Goal: Information Seeking & Learning: Understand process/instructions

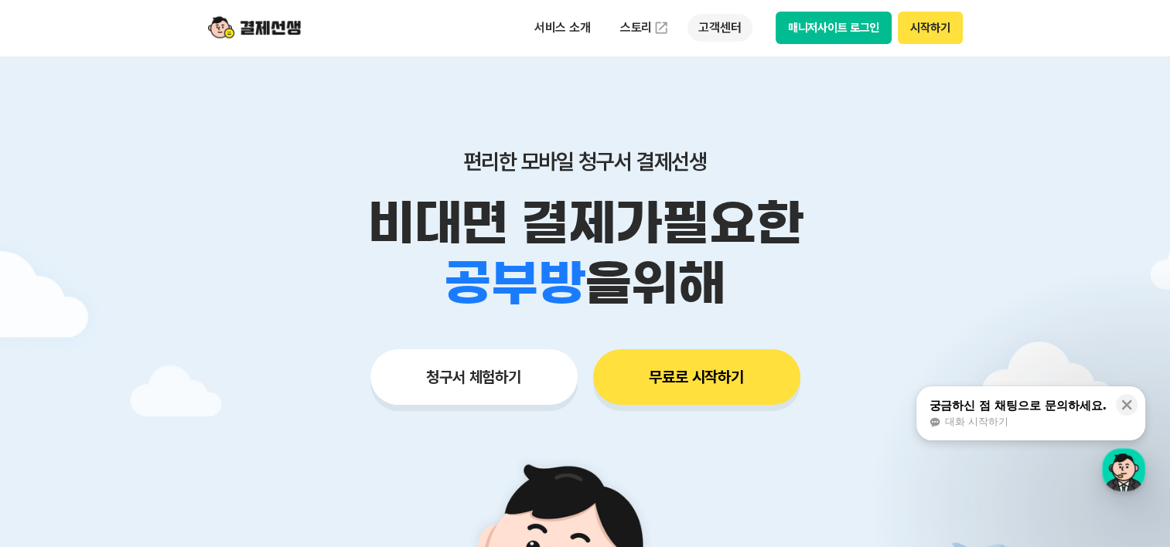
click at [704, 28] on p "고객센터" at bounding box center [719, 28] width 64 height 28
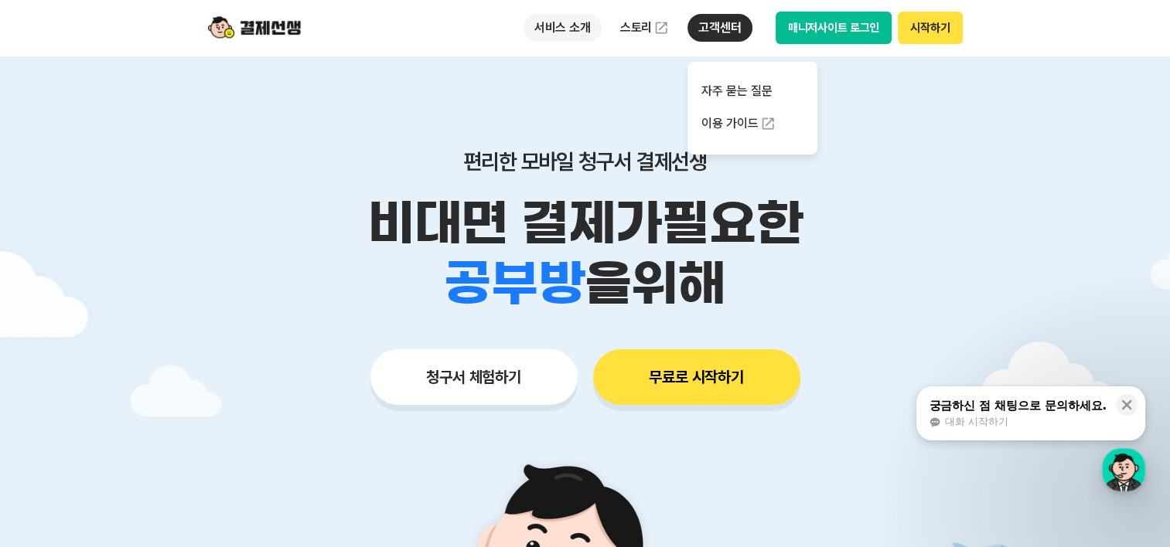
click at [565, 32] on p "서비스 소개" at bounding box center [562, 28] width 78 height 28
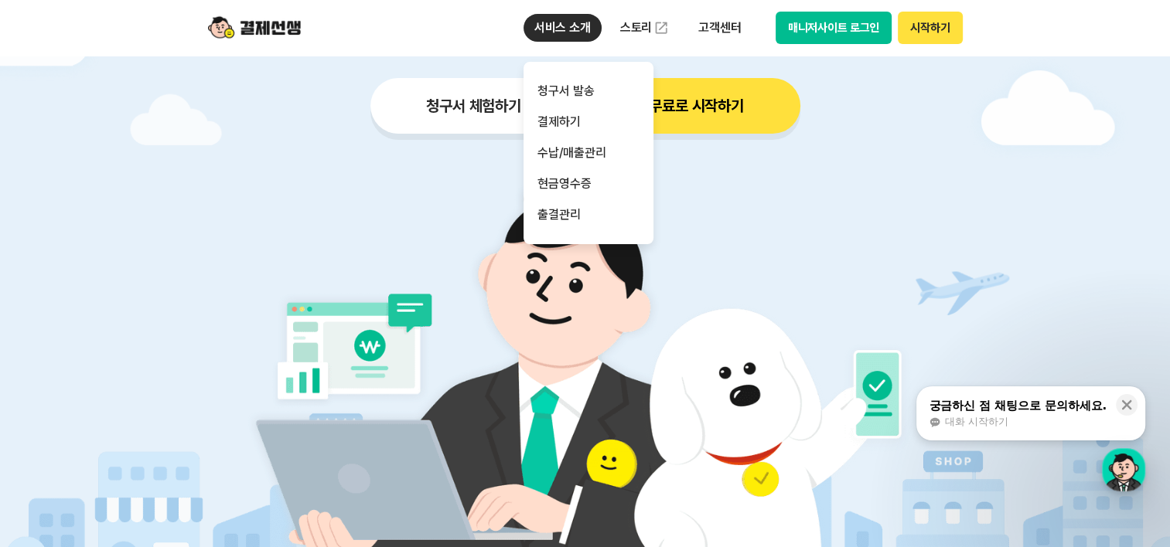
scroll to position [541, 0]
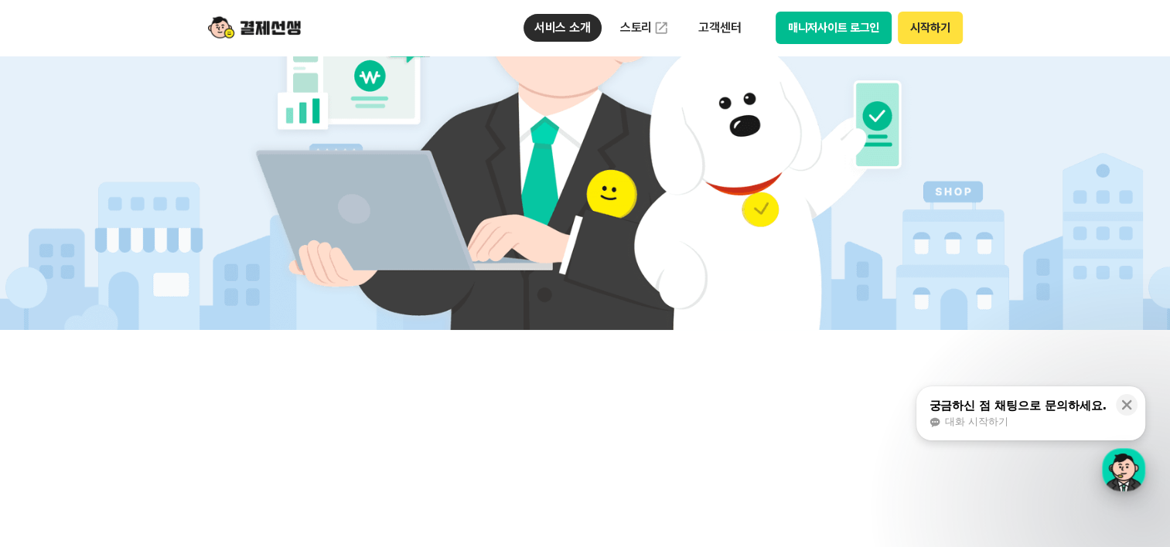
click at [1118, 470] on div "button" at bounding box center [1123, 469] width 43 height 43
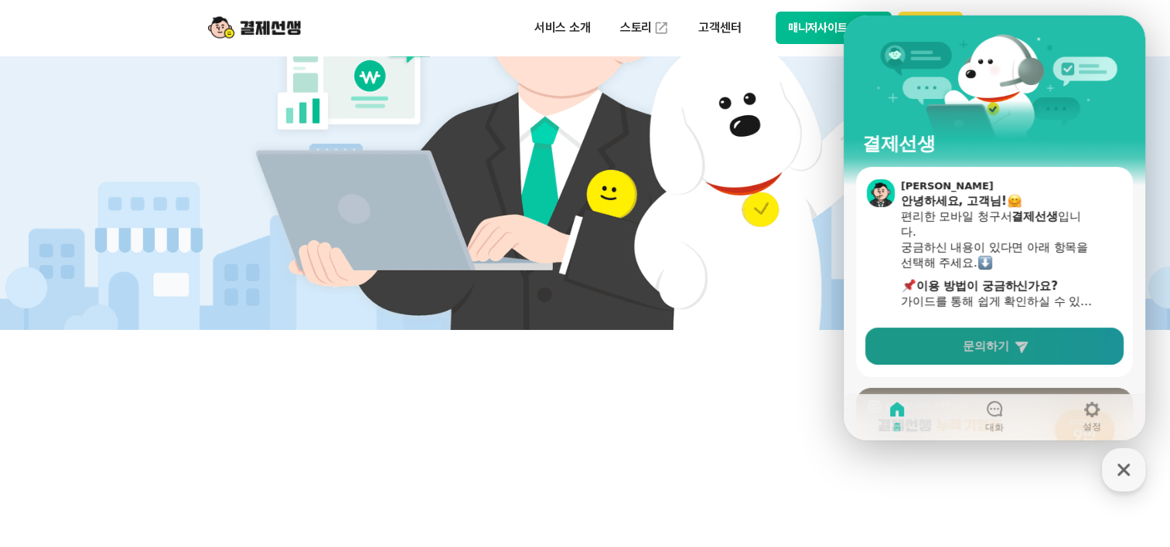
click at [939, 348] on link "문의하기" at bounding box center [994, 346] width 258 height 37
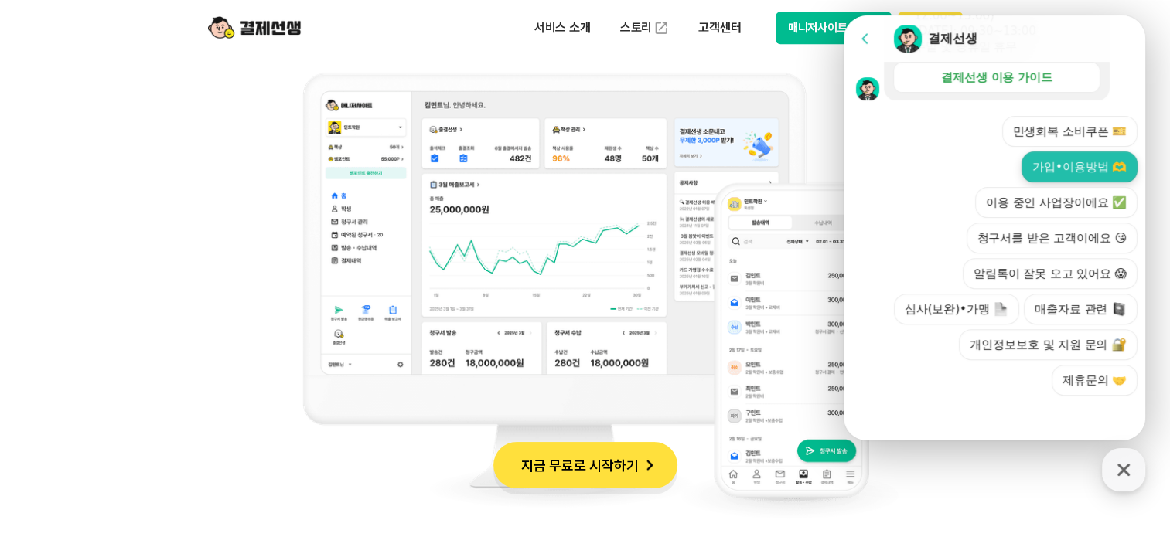
scroll to position [1314, 0]
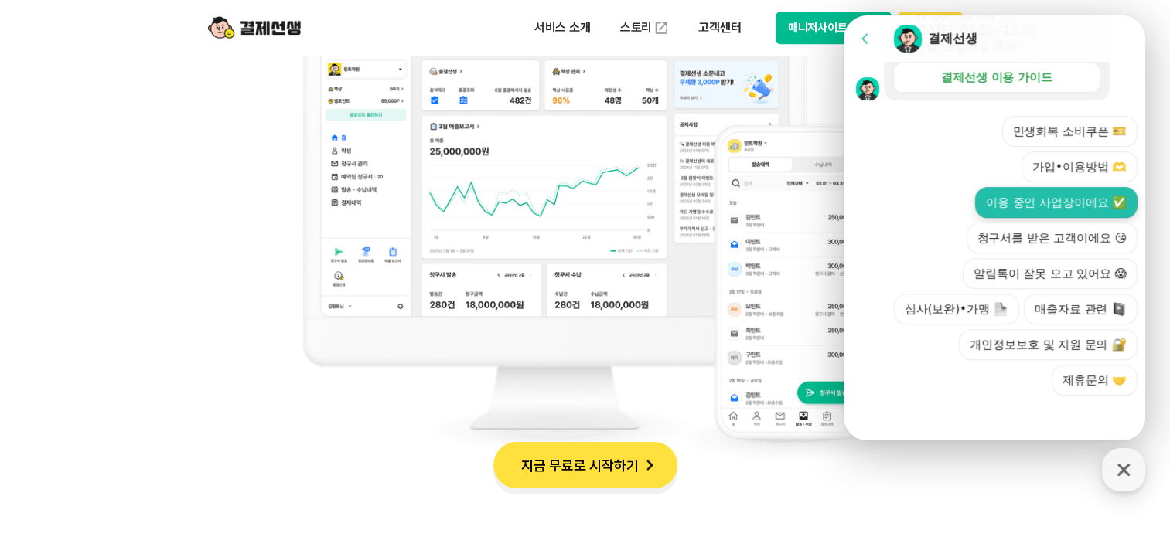
click at [1086, 198] on button "이용 중인 사업장이에요 ✅" at bounding box center [1056, 202] width 162 height 31
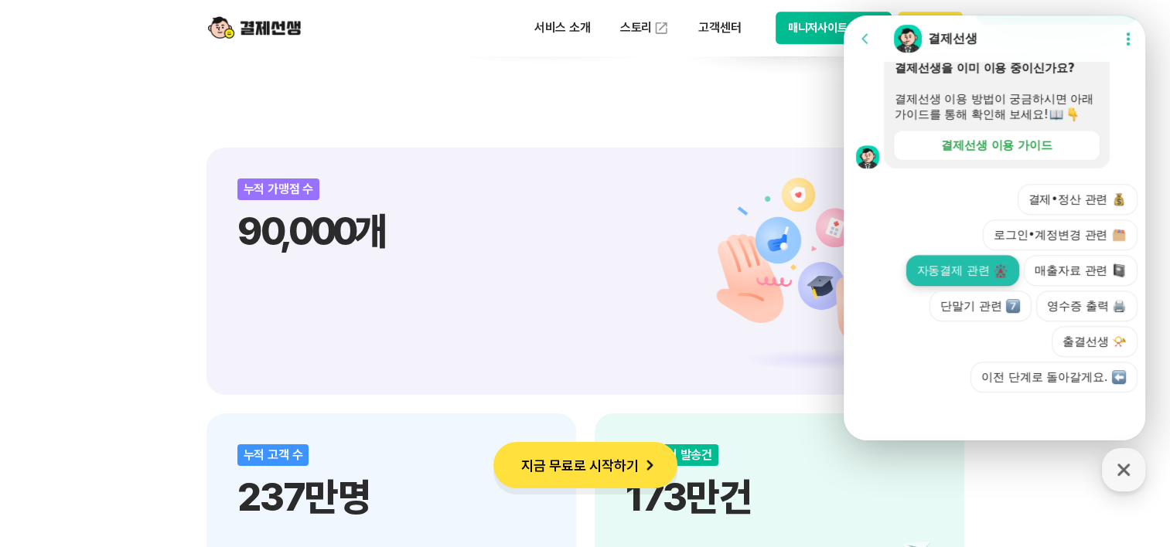
scroll to position [707, 0]
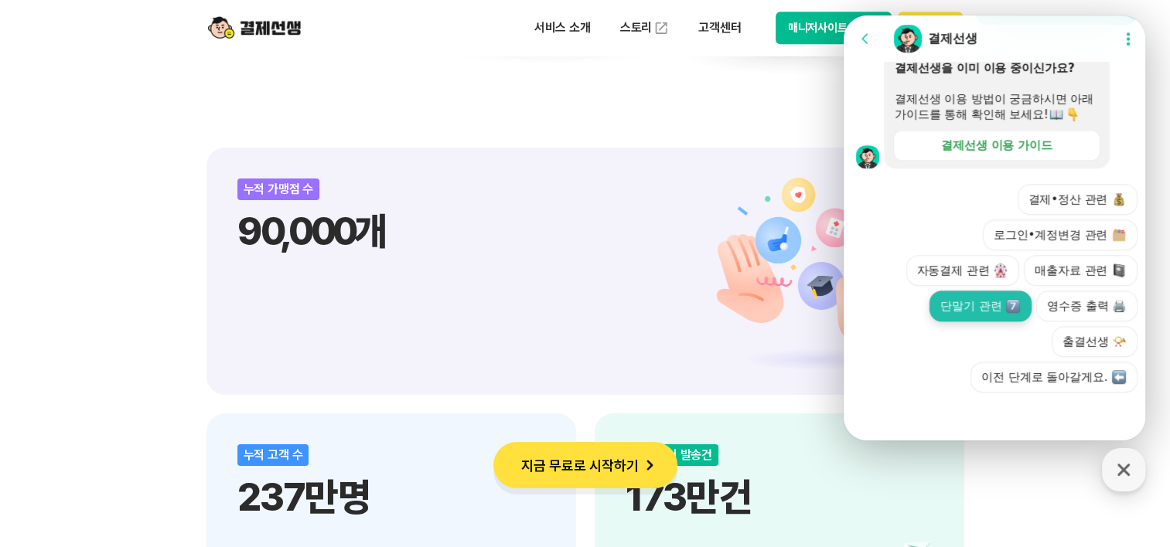
click at [978, 303] on button "단말기 관련" at bounding box center [980, 306] width 102 height 31
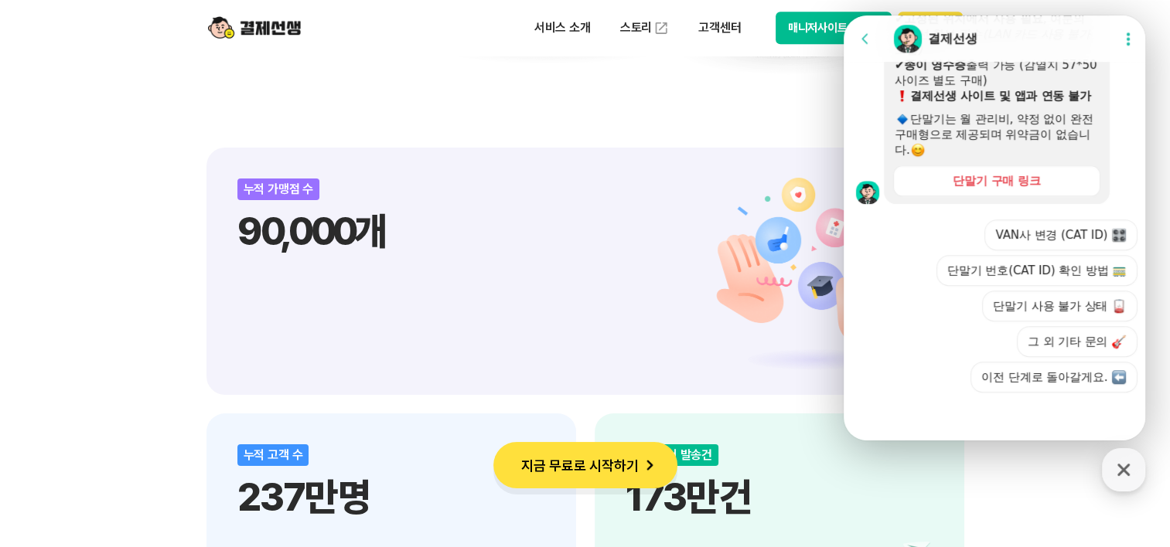
scroll to position [1234, 0]
click at [1005, 306] on button "단말기 사용 불가 상태" at bounding box center [1059, 306] width 155 height 31
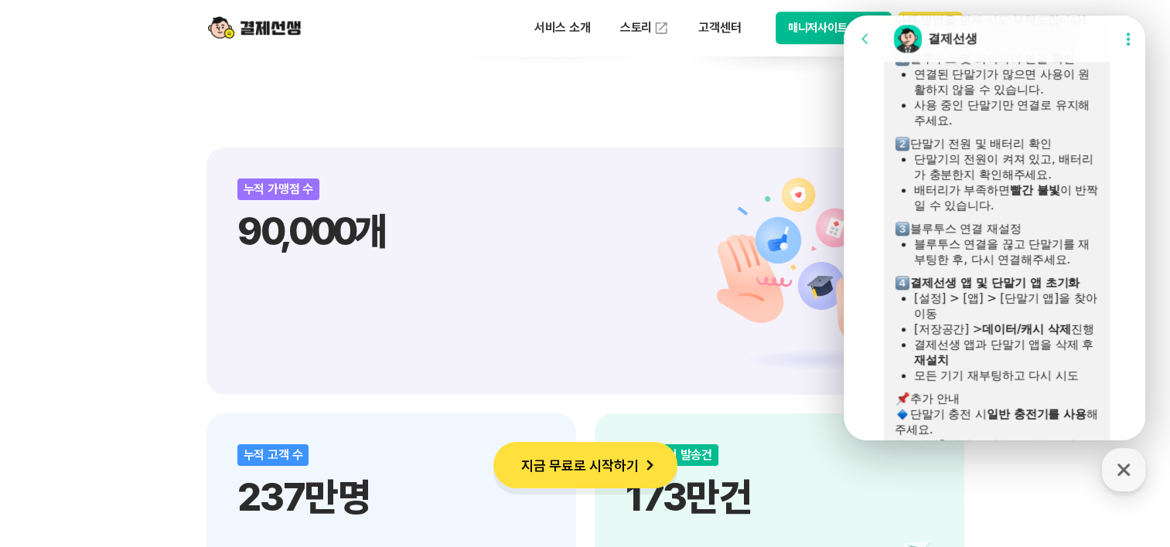
scroll to position [1496, 0]
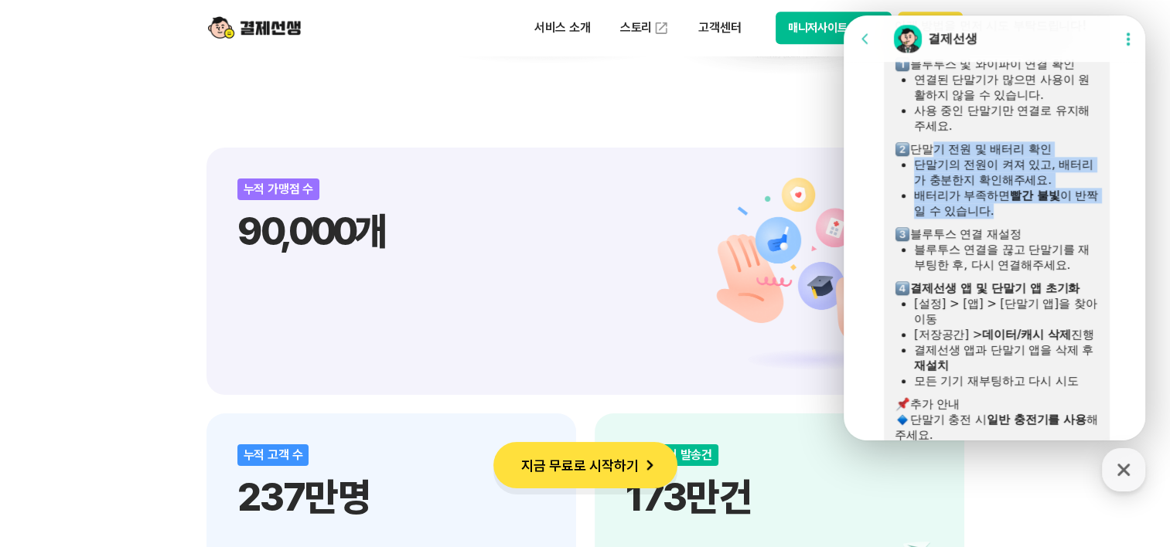
drag, startPoint x: 929, startPoint y: 189, endPoint x: 1014, endPoint y: 257, distance: 109.0
click at [1014, 257] on div "단말기 사용이 원활하지 않을 때 해결 방법 아래 방법을 먼저 시도 부탁드립니다! 블루투스 및 와이파이 연결 확인 연결된 단말기가 많으면 사용이…" at bounding box center [997, 226] width 204 height 495
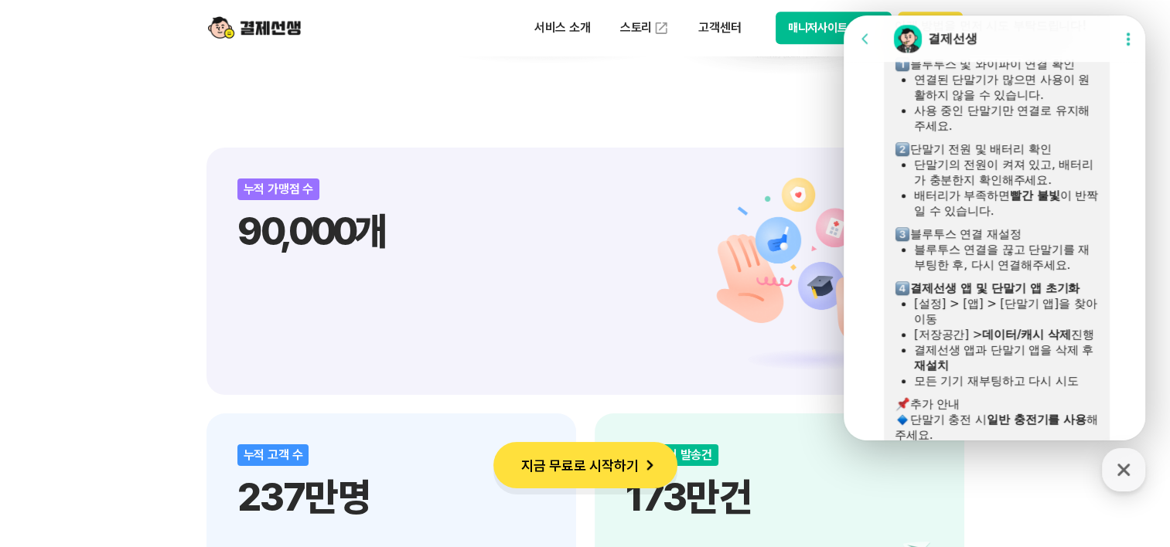
drag, startPoint x: 1014, startPoint y: 257, endPoint x: 1011, endPoint y: 286, distance: 29.5
click at [1011, 242] on div "블루투스 연결 재설정" at bounding box center [997, 234] width 204 height 15
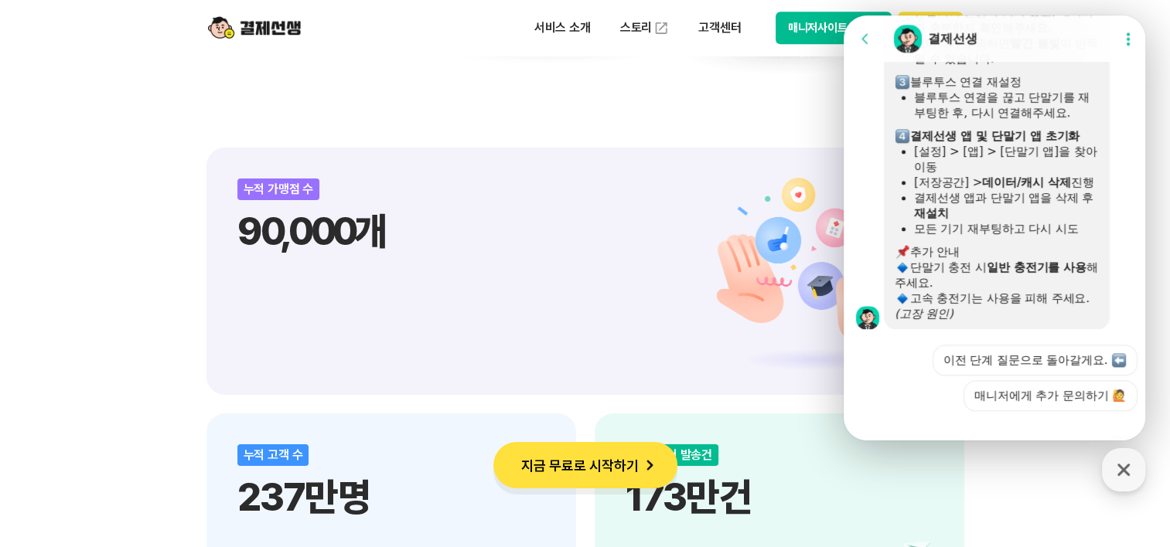
scroll to position [1651, 0]
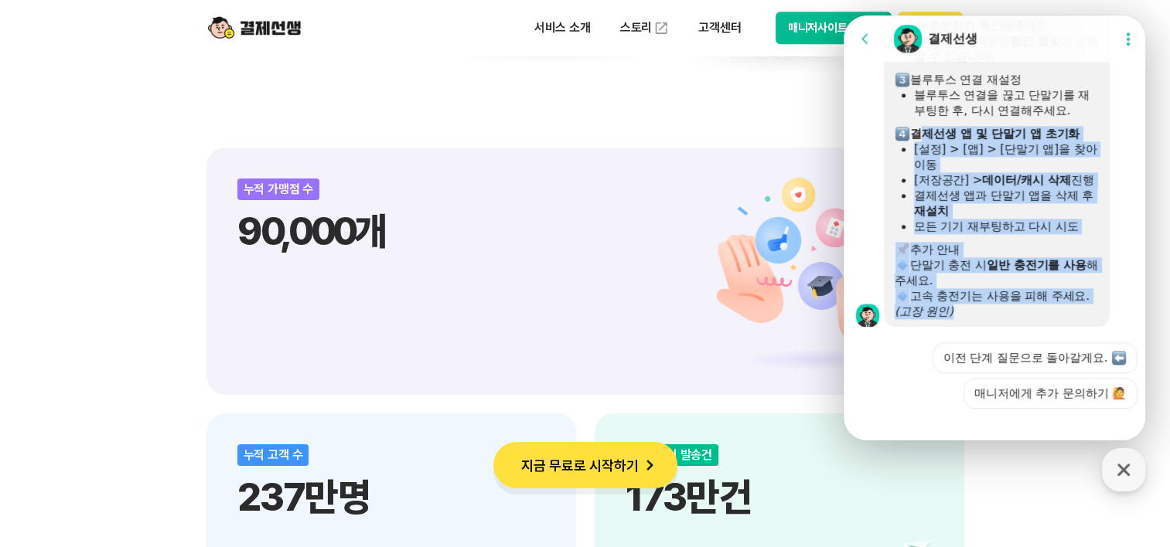
drag, startPoint x: 918, startPoint y: 176, endPoint x: 954, endPoint y: 368, distance: 195.2
click at [954, 319] on div "단말기 사용이 원활하지 않을 때 해결 방법 아래 방법을 먼저 시도 부탁드립니다! 블루투스 및 와이파이 연결 확인 연결된 단말기가 많으면 사용이…" at bounding box center [997, 71] width 204 height 495
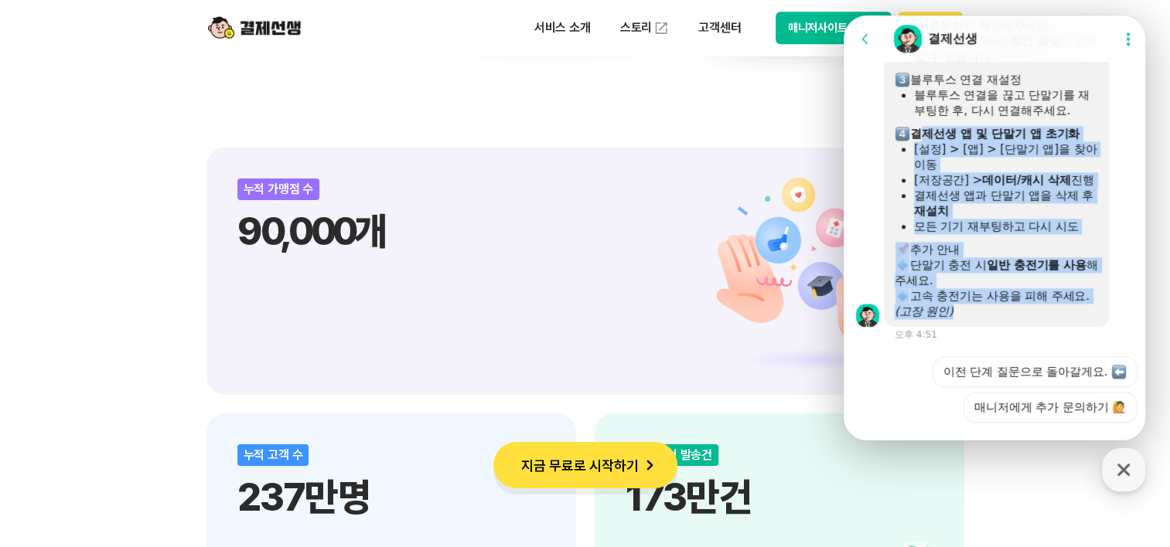
drag, startPoint x: 954, startPoint y: 368, endPoint x: 938, endPoint y: 303, distance: 66.9
click at [938, 242] on div at bounding box center [997, 238] width 204 height 8
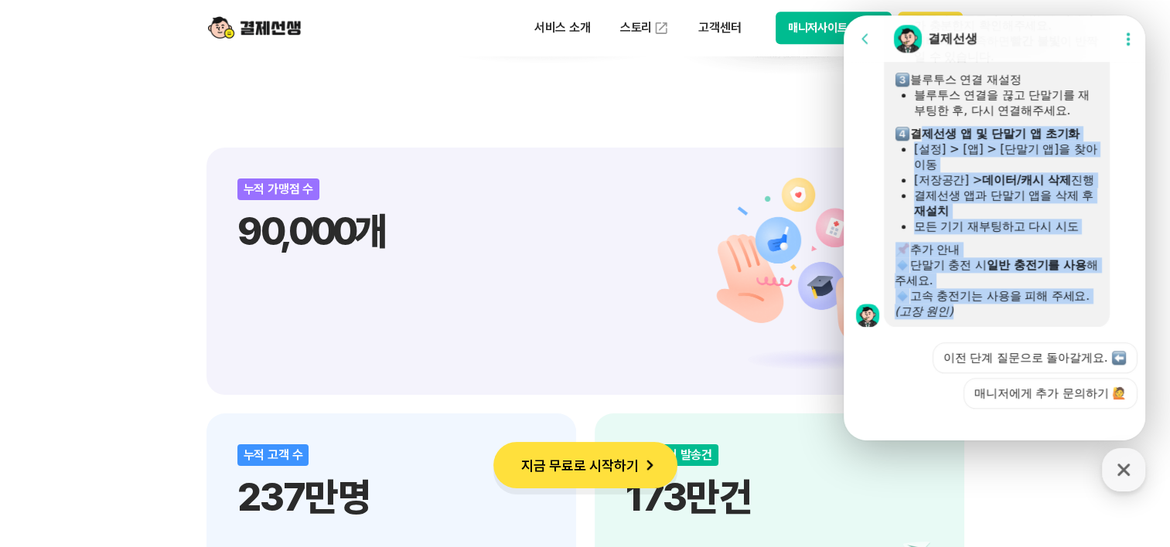
click at [939, 288] on div "단말기 충전 시 일반 충전기를 사용 해 주세요." at bounding box center [997, 272] width 204 height 31
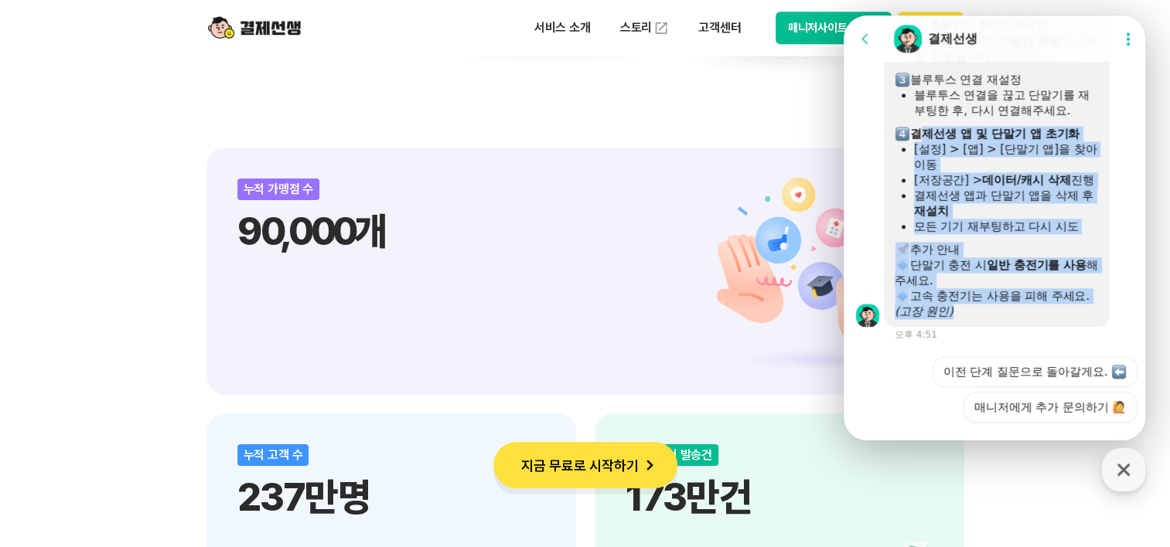
click at [939, 288] on div "단말기 충전 시 일반 충전기를 사용 해 주세요." at bounding box center [997, 272] width 204 height 31
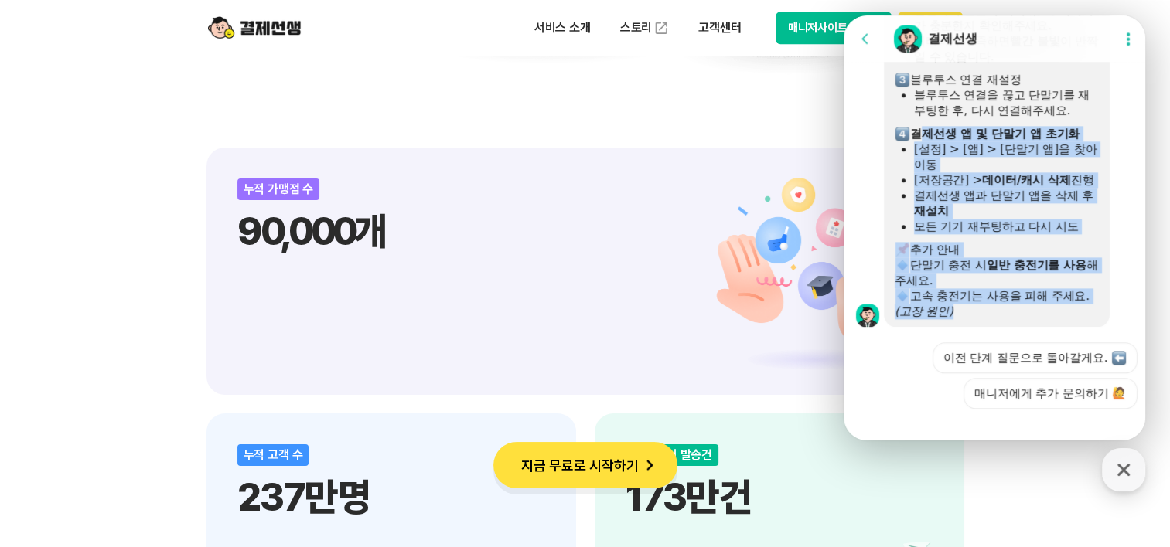
drag, startPoint x: 939, startPoint y: 335, endPoint x: 941, endPoint y: 256, distance: 78.9
click at [941, 219] on div "결제선생 앱과 단말기 앱을 삭제 후 재설치" at bounding box center [1006, 203] width 185 height 31
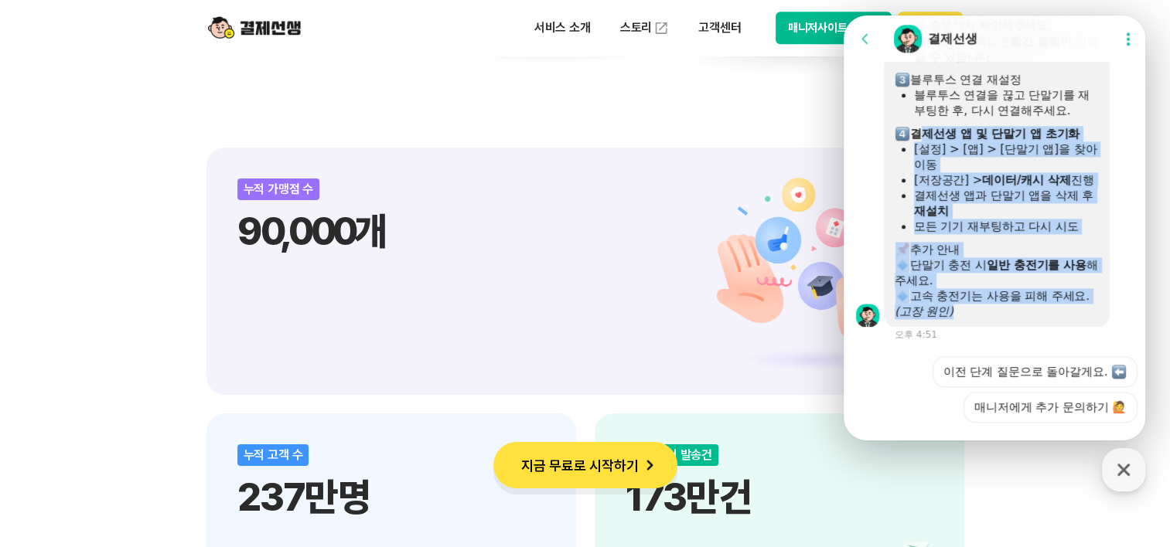
click at [953, 172] on div "[설정] > [앱] > [단말기 앱]을 찾아 이동" at bounding box center [1006, 156] width 185 height 31
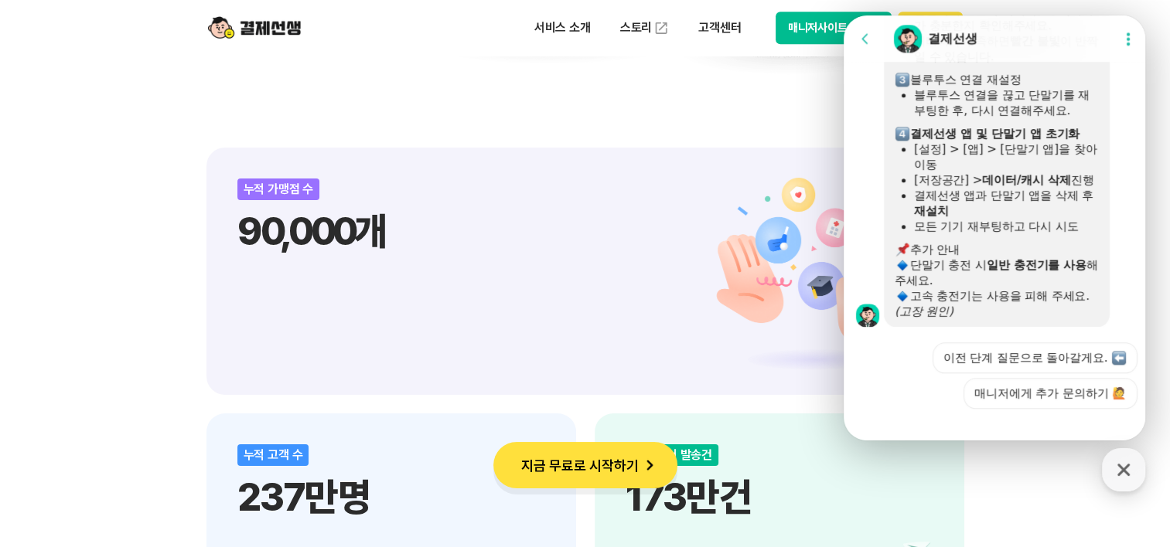
drag, startPoint x: 950, startPoint y: 163, endPoint x: 946, endPoint y: 268, distance: 105.3
click at [946, 268] on div "단말기 사용이 원활하지 않을 때 해결 방법 아래 방법을 먼저 시도 부탁드립니다! 블루투스 및 와이파이 연결 확인 연결된 단말기가 많으면 사용이…" at bounding box center [997, 71] width 204 height 495
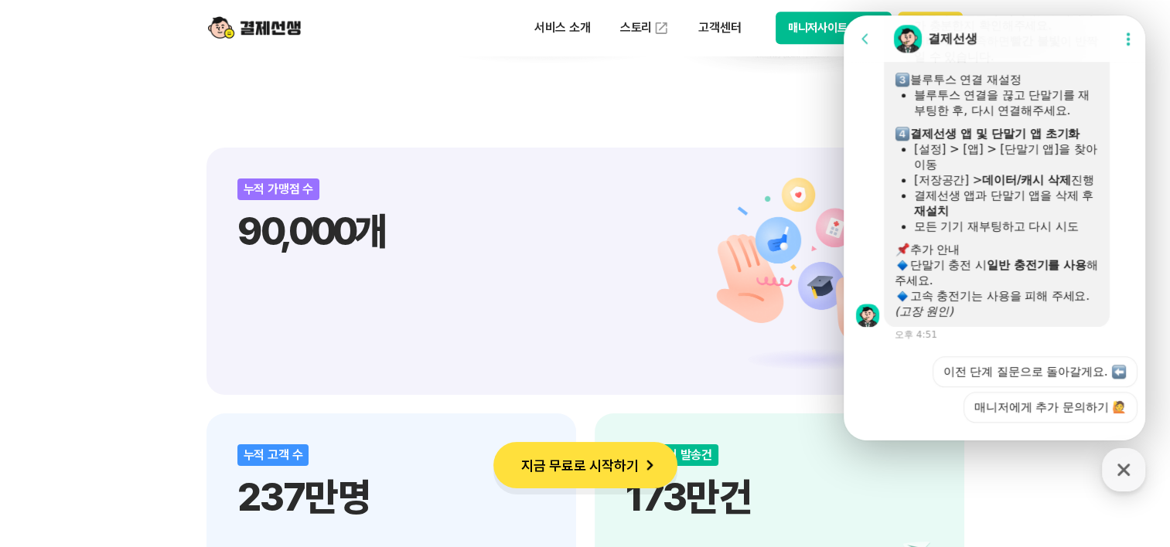
drag, startPoint x: 929, startPoint y: 178, endPoint x: 953, endPoint y: 248, distance: 74.3
click at [953, 248] on div "단말기 사용이 원활하지 않을 때 해결 방법 아래 방법을 먼저 시도 부탁드립니다! 블루투스 및 와이파이 연결 확인 연결된 단말기가 많으면 사용이…" at bounding box center [997, 71] width 204 height 495
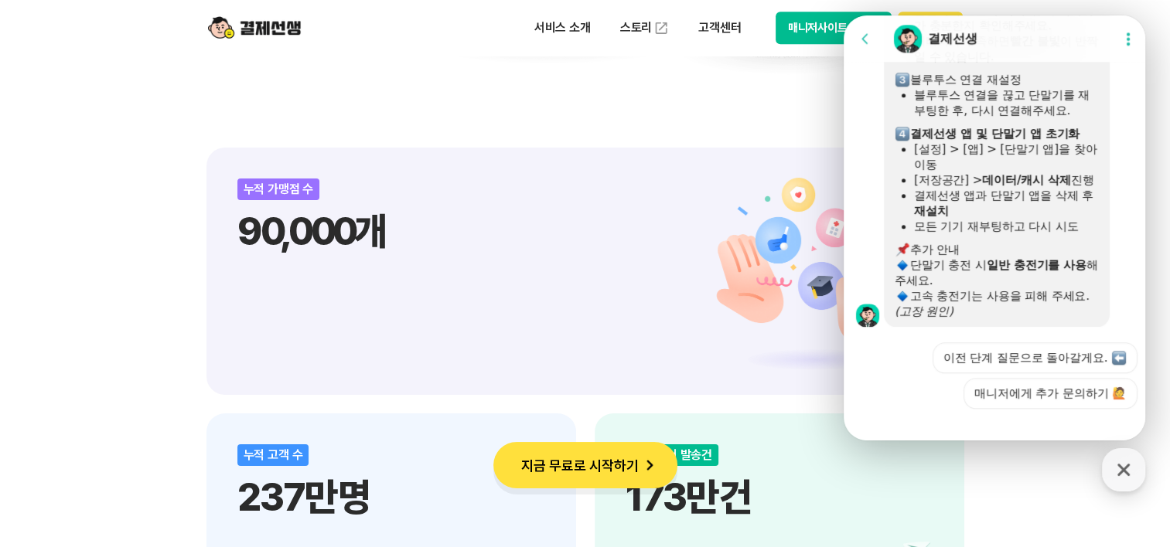
drag, startPoint x: 953, startPoint y: 248, endPoint x: 947, endPoint y: 263, distance: 15.9
click at [947, 219] on div "결제선생 앱과 단말기 앱을 삭제 후 재설치" at bounding box center [1006, 203] width 185 height 31
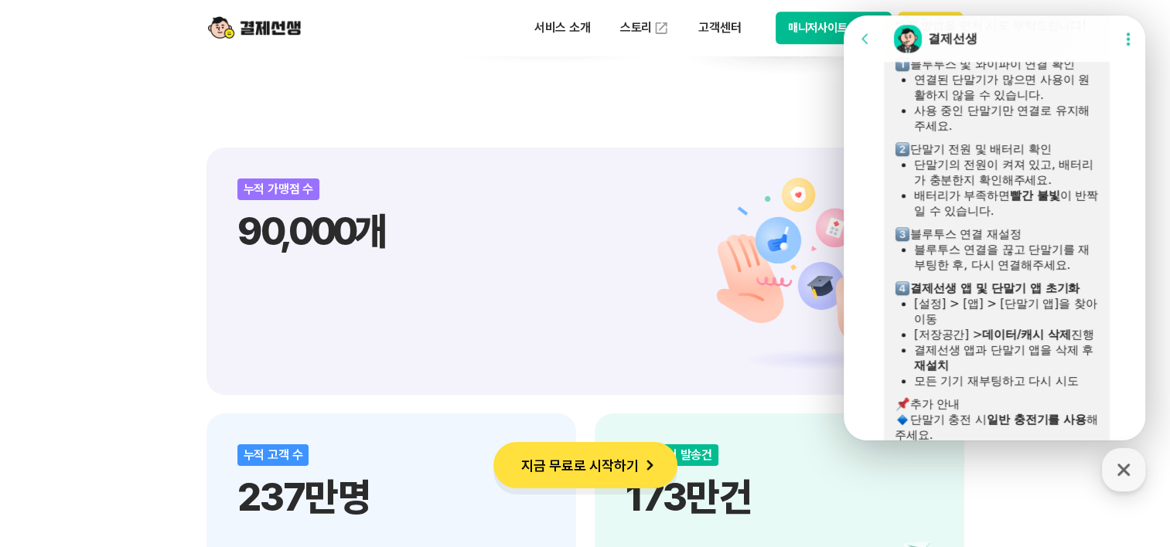
scroll to position [1419, 0]
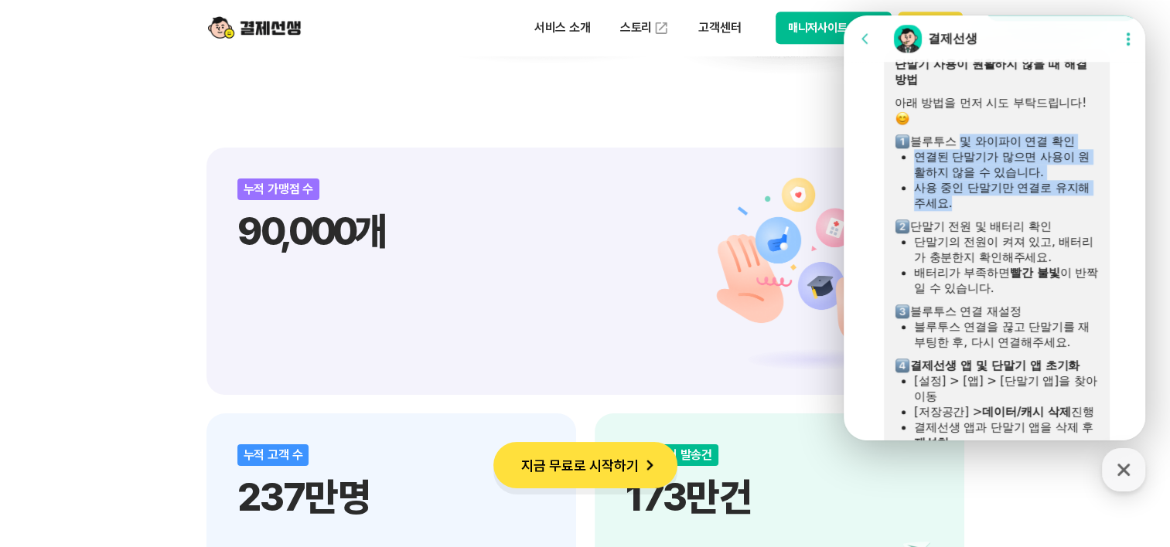
drag, startPoint x: 960, startPoint y: 191, endPoint x: 963, endPoint y: 251, distance: 60.4
click at [963, 251] on div "단말기 사용이 원활하지 않을 때 해결 방법 아래 방법을 먼저 시도 부탁드립니다! 블루투스 및 와이파이 연결 확인 연결된 단말기가 많으면 사용이…" at bounding box center [997, 303] width 204 height 495
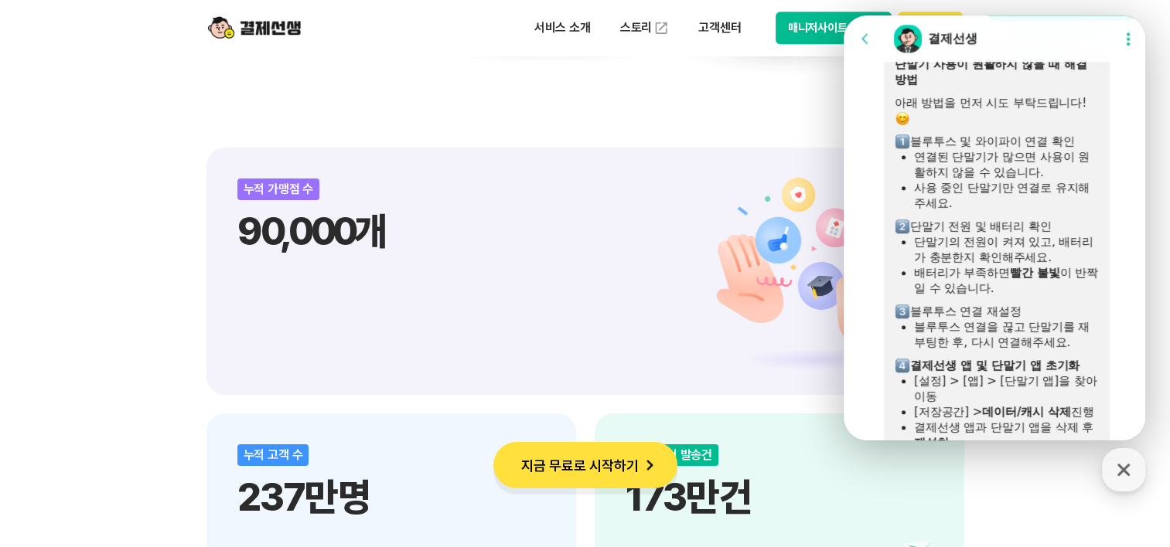
drag, startPoint x: 963, startPoint y: 251, endPoint x: 958, endPoint y: 278, distance: 27.6
click at [958, 234] on div "단말기 전원 및 배터리 확인" at bounding box center [997, 226] width 204 height 15
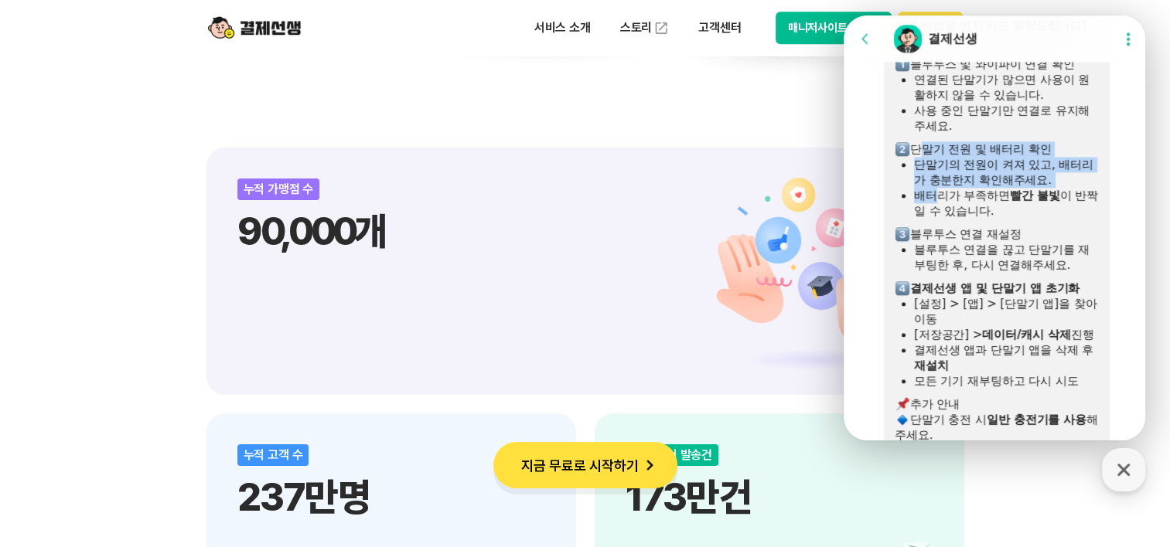
drag, startPoint x: 916, startPoint y: 189, endPoint x: 935, endPoint y: 240, distance: 55.0
click at [935, 240] on div "단말기 사용이 원활하지 않을 때 해결 방법 아래 방법을 먼저 시도 부탁드립니다! 블루투스 및 와이파이 연결 확인 연결된 단말기가 많으면 사용이…" at bounding box center [997, 226] width 204 height 495
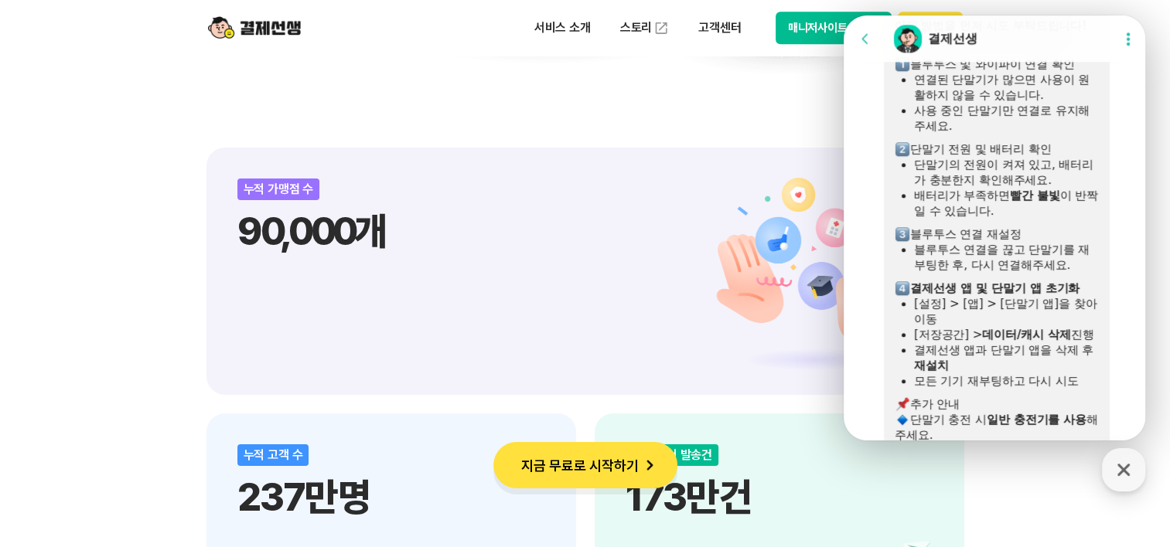
drag, startPoint x: 935, startPoint y: 240, endPoint x: 925, endPoint y: 260, distance: 21.4
click at [925, 219] on div "배터리가 부족하면 빨간 불빛 이 반짝일 수 있습니다." at bounding box center [1006, 203] width 185 height 31
drag, startPoint x: 919, startPoint y: 225, endPoint x: 1074, endPoint y: 257, distance: 157.9
click at [1074, 219] on ul "단말기의 전원이 켜져 있고, 배터리가 충분한지 확인해주세요. 배터리가 부족하면 빨간 불빛 이 반짝일 수 있습니다." at bounding box center [997, 188] width 204 height 62
drag, startPoint x: 1074, startPoint y: 257, endPoint x: 1031, endPoint y: 266, distance: 44.3
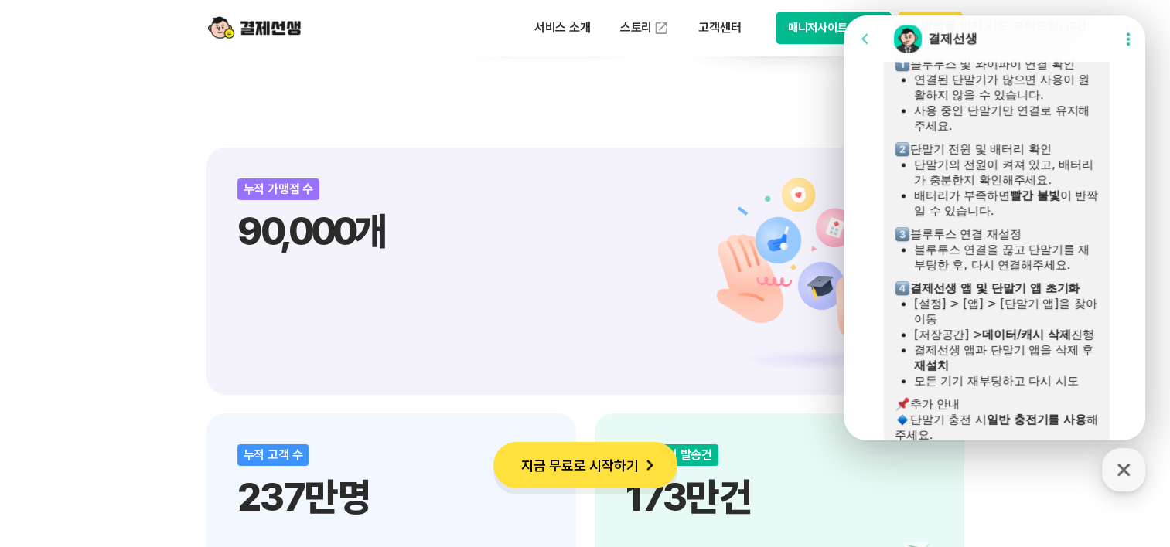
click at [1031, 227] on div at bounding box center [997, 223] width 204 height 8
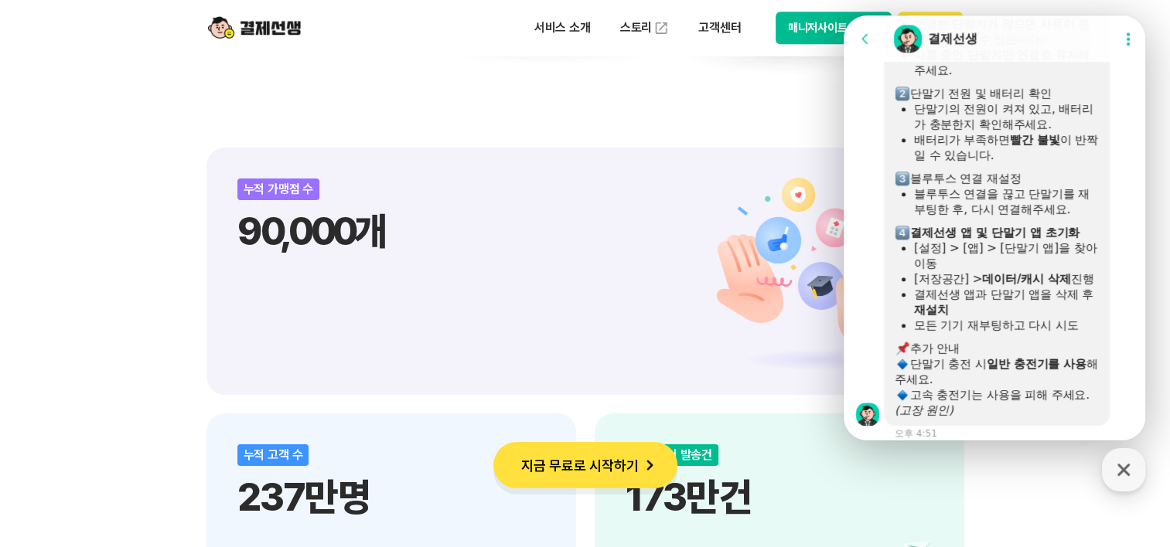
scroll to position [1573, 0]
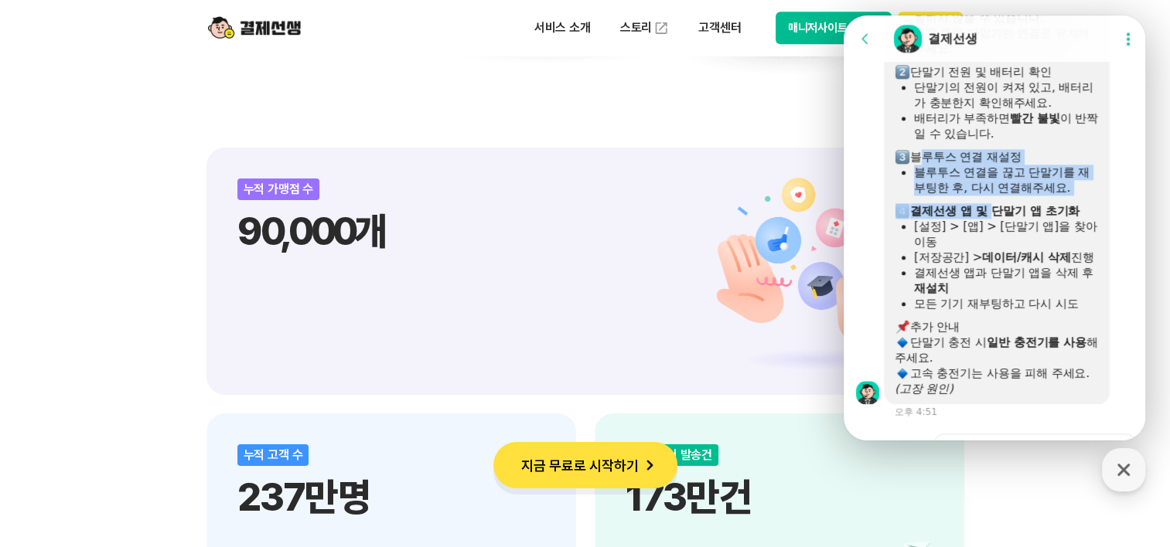
drag, startPoint x: 917, startPoint y: 198, endPoint x: 985, endPoint y: 249, distance: 85.0
click at [985, 249] on div "단말기 사용이 원활하지 않을 때 해결 방법 아래 방법을 먼저 시도 부탁드립니다! 블루투스 및 와이파이 연결 확인 연결된 단말기가 많으면 사용이…" at bounding box center [997, 149] width 204 height 495
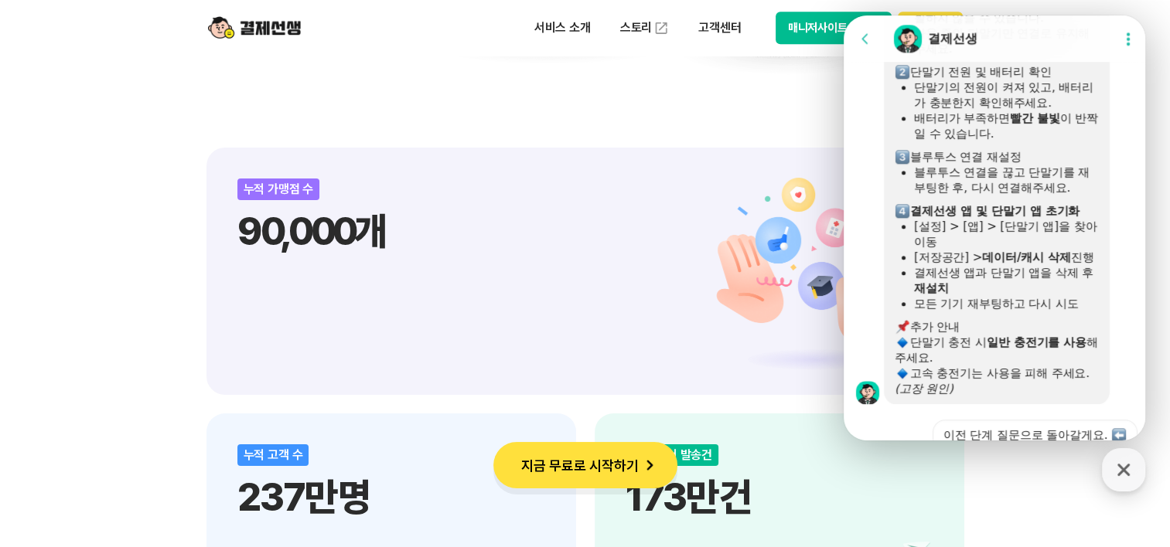
drag, startPoint x: 985, startPoint y: 249, endPoint x: 969, endPoint y: 285, distance: 39.1
click at [969, 250] on div "[설정] > [앱] > [단말기 앱]을 찾아 이동" at bounding box center [1006, 234] width 185 height 31
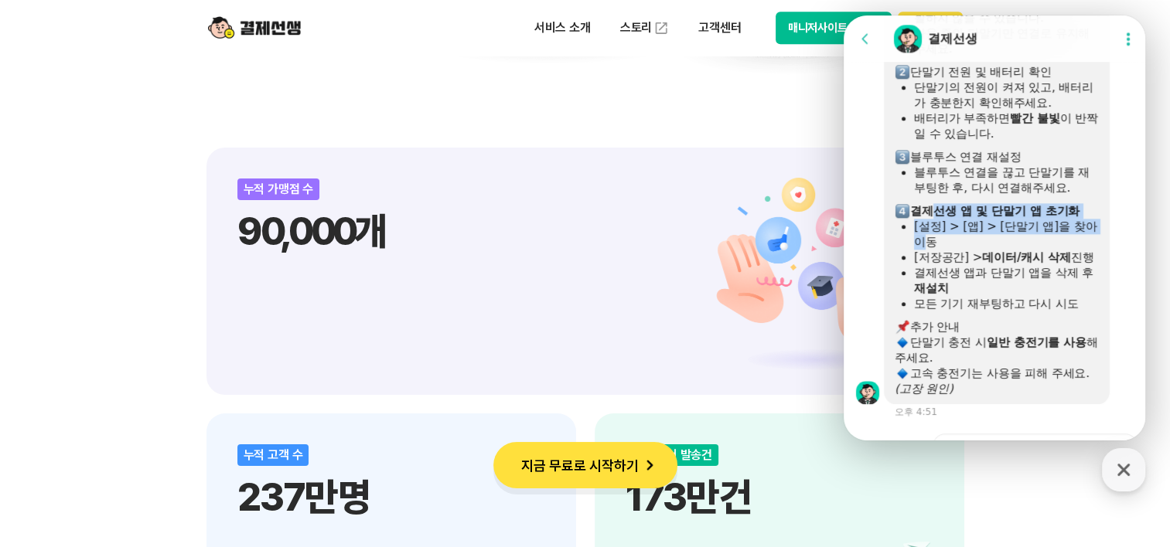
drag, startPoint x: 929, startPoint y: 253, endPoint x: 925, endPoint y: 292, distance: 39.6
click at [925, 292] on div "단말기 사용이 원활하지 않을 때 해결 방법 아래 방법을 먼저 시도 부탁드립니다! 블루투스 및 와이파이 연결 확인 연결된 단말기가 많으면 사용이…" at bounding box center [997, 149] width 204 height 495
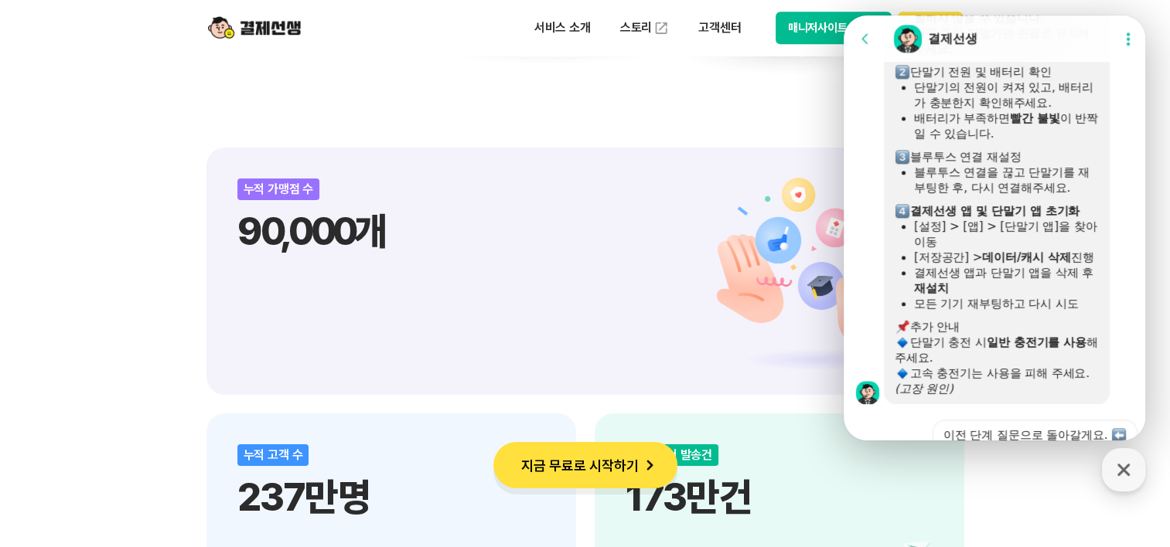
drag, startPoint x: 925, startPoint y: 292, endPoint x: 885, endPoint y: 340, distance: 62.6
click at [885, 340] on div "단말기 사용이 원활하지 않을 때 해결 방법 아래 방법을 먼저 시도 부탁드립니다! 블루투스 및 와이파이 연결 확인 연결된 단말기가 많으면 사용이…" at bounding box center [997, 149] width 226 height 510
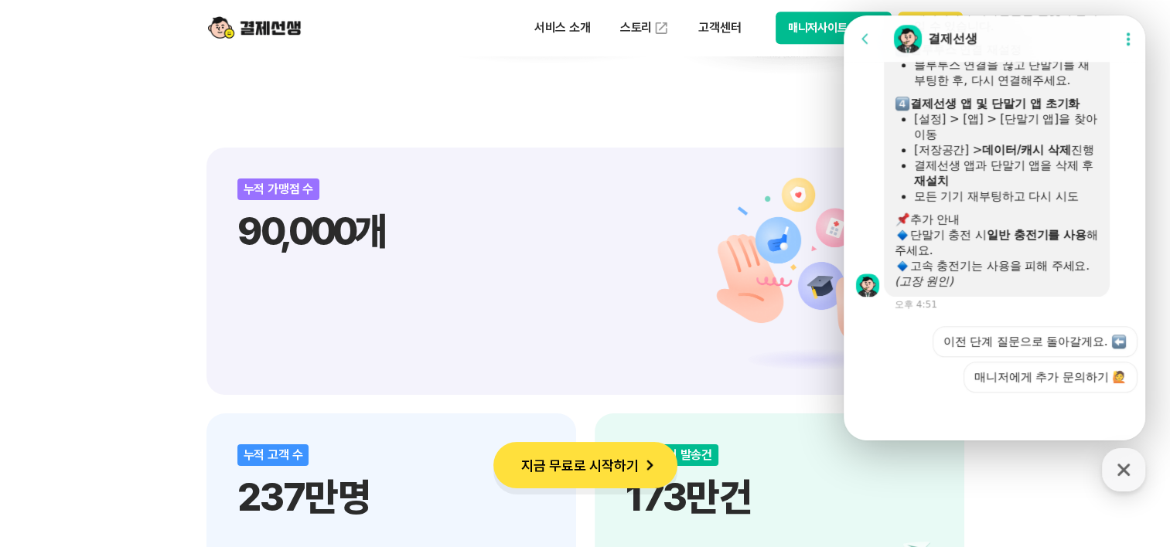
scroll to position [1728, 0]
drag, startPoint x: 929, startPoint y: 251, endPoint x: 1101, endPoint y: 260, distance: 172.7
click at [1101, 260] on div "단말기 사용이 원활하지 않을 때 해결 방법 아래 방법을 먼저 시도 부탁드립니다! 블루투스 및 와이파이 연결 확인 연결된 단말기가 많으면 사용이…" at bounding box center [997, 42] width 226 height 510
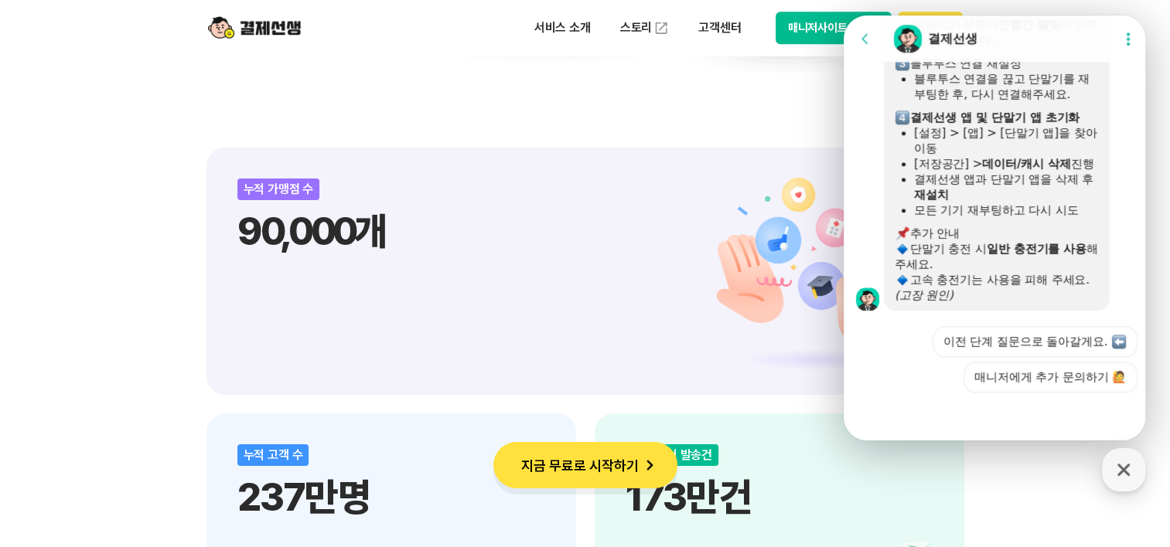
drag, startPoint x: 1101, startPoint y: 260, endPoint x: 997, endPoint y: 274, distance: 105.3
click at [997, 274] on div "고속 충전기는 사용을 피해 주세요. (고장 원인)" at bounding box center [997, 287] width 204 height 31
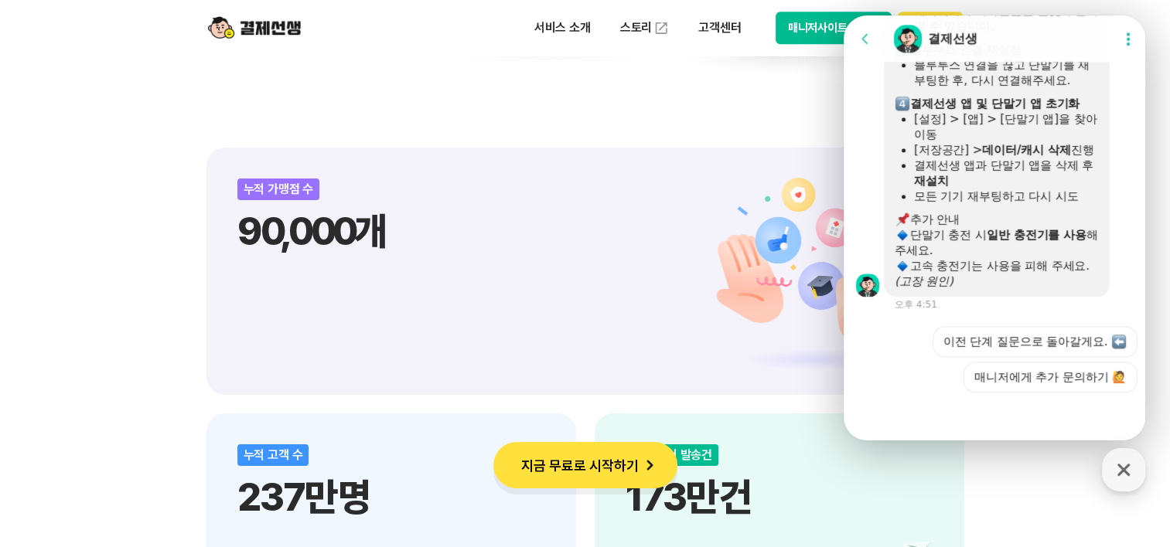
scroll to position [1741, 0]
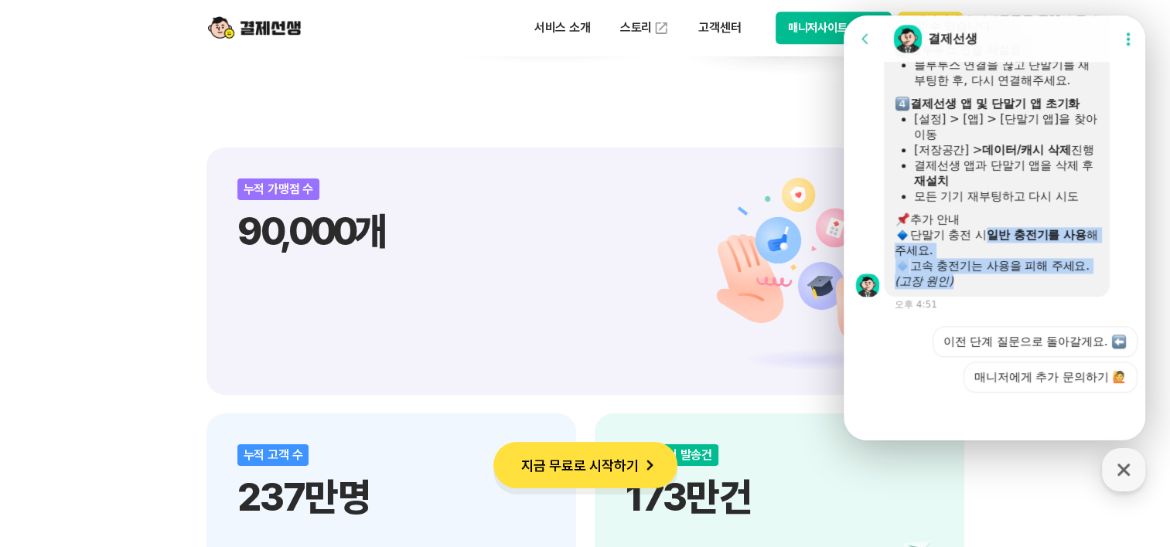
drag, startPoint x: 980, startPoint y: 278, endPoint x: 980, endPoint y: 231, distance: 47.2
click at [980, 231] on div "단말기 사용이 원활하지 않을 때 해결 방법 아래 방법을 먼저 시도 부탁드립니다! 블루투스 및 와이파이 연결 확인 연결된 단말기가 많으면 사용이…" at bounding box center [997, 41] width 204 height 495
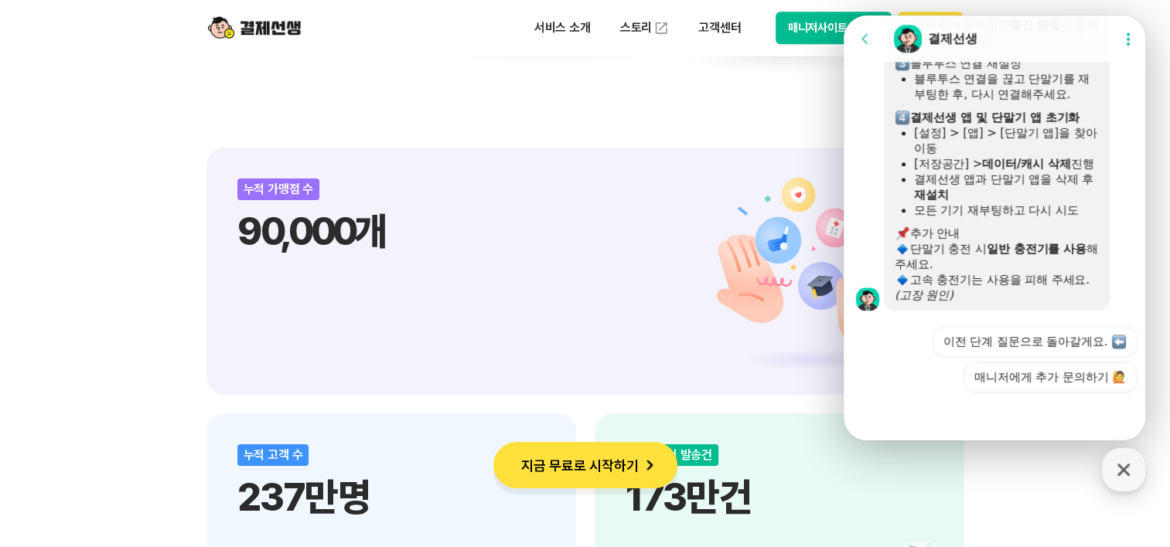
click at [980, 231] on div "추가 안내" at bounding box center [997, 233] width 204 height 15
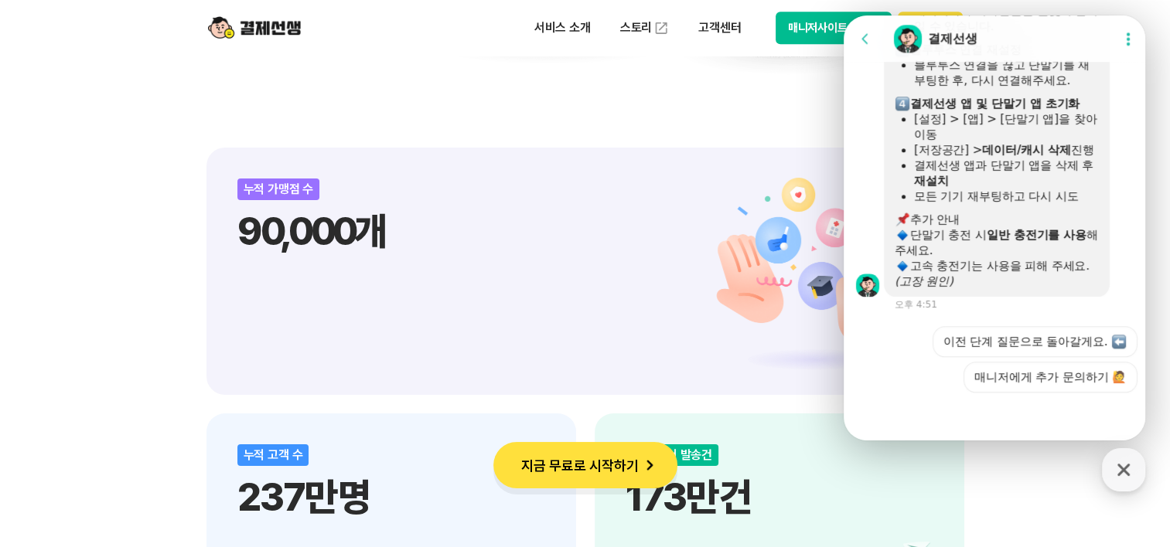
click at [966, 207] on div at bounding box center [997, 208] width 204 height 8
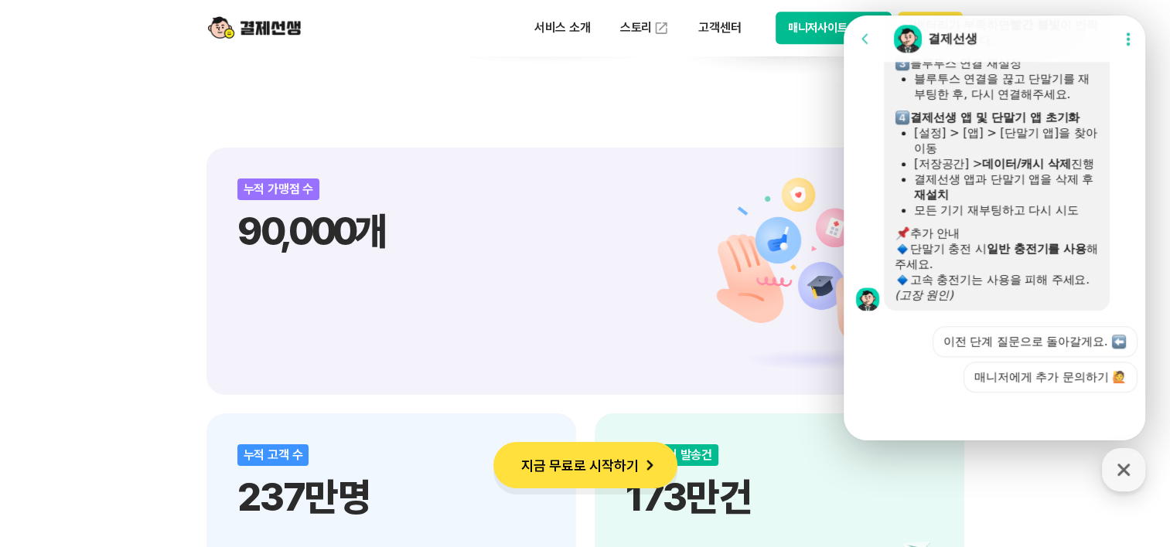
click at [966, 207] on div "모든 기기 재부팅하고 다시 시도" at bounding box center [1006, 210] width 185 height 15
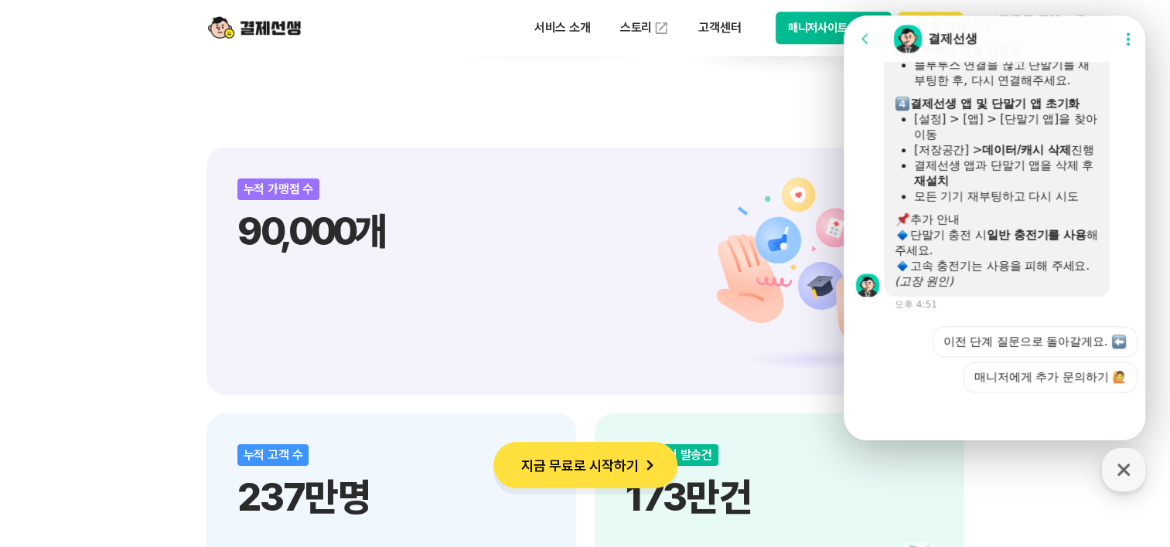
scroll to position [1741, 0]
click at [917, 288] on icon "(고장 원인)" at bounding box center [924, 281] width 59 height 14
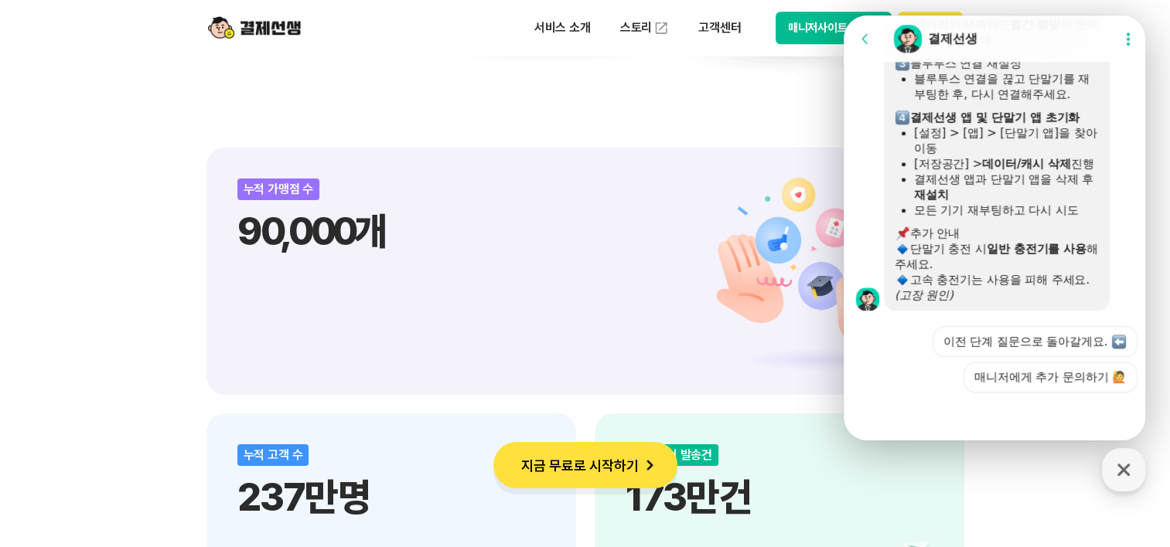
scroll to position [1728, 0]
drag, startPoint x: 966, startPoint y: 288, endPoint x: 961, endPoint y: 278, distance: 11.8
click at [963, 279] on div "고속 충전기는 사용을 피해 주세요. (고장 원인)" at bounding box center [997, 287] width 204 height 31
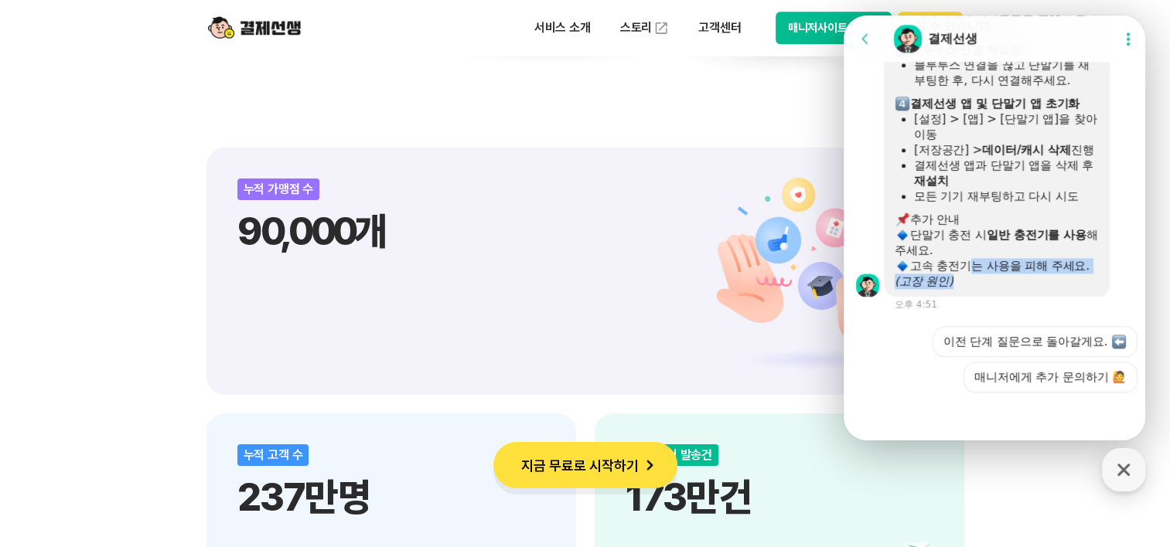
click at [959, 272] on div "고속 충전기는 사용을 피해 주세요. (고장 원인)" at bounding box center [997, 273] width 204 height 31
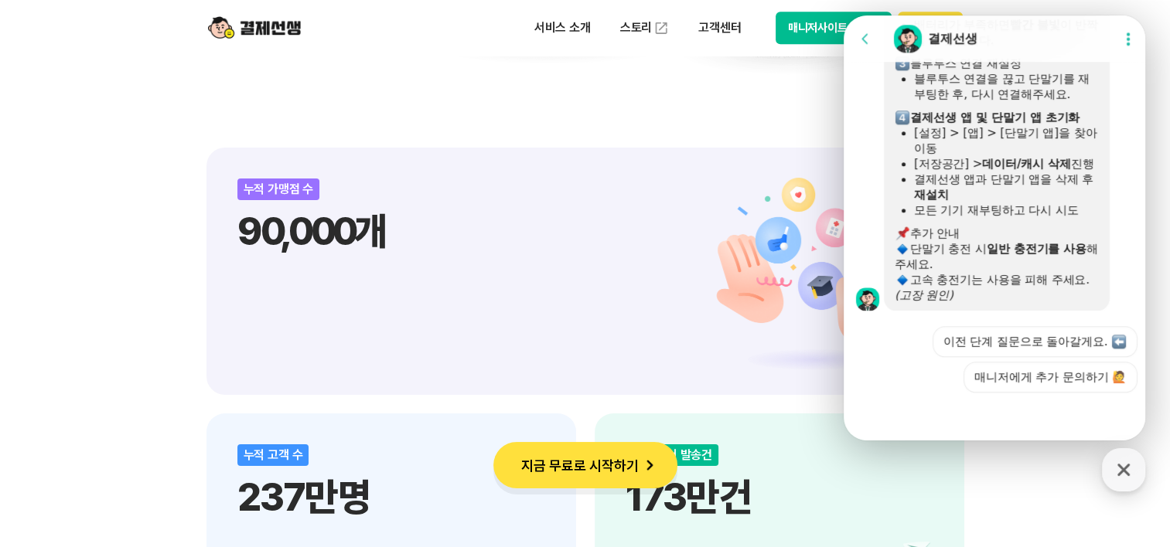
drag, startPoint x: 959, startPoint y: 272, endPoint x: 946, endPoint y: 274, distance: 13.2
click at [946, 274] on div "고속 충전기는 사용을 피해 주세요. (고장 원인)" at bounding box center [997, 287] width 204 height 31
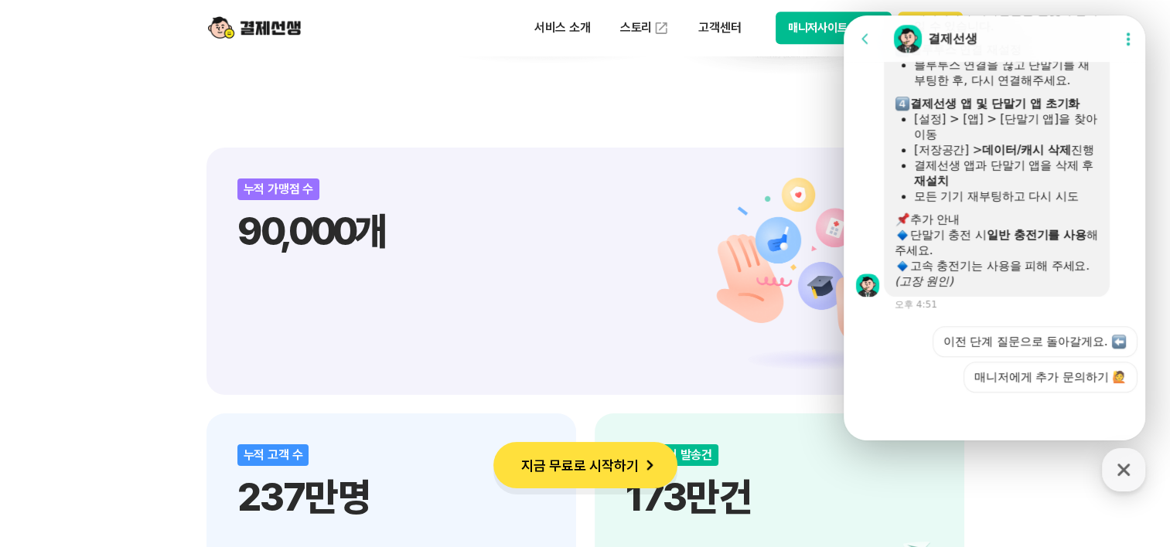
click at [946, 274] on div "고속 충전기는 사용을 피해 주세요. (고장 원인)" at bounding box center [997, 273] width 204 height 31
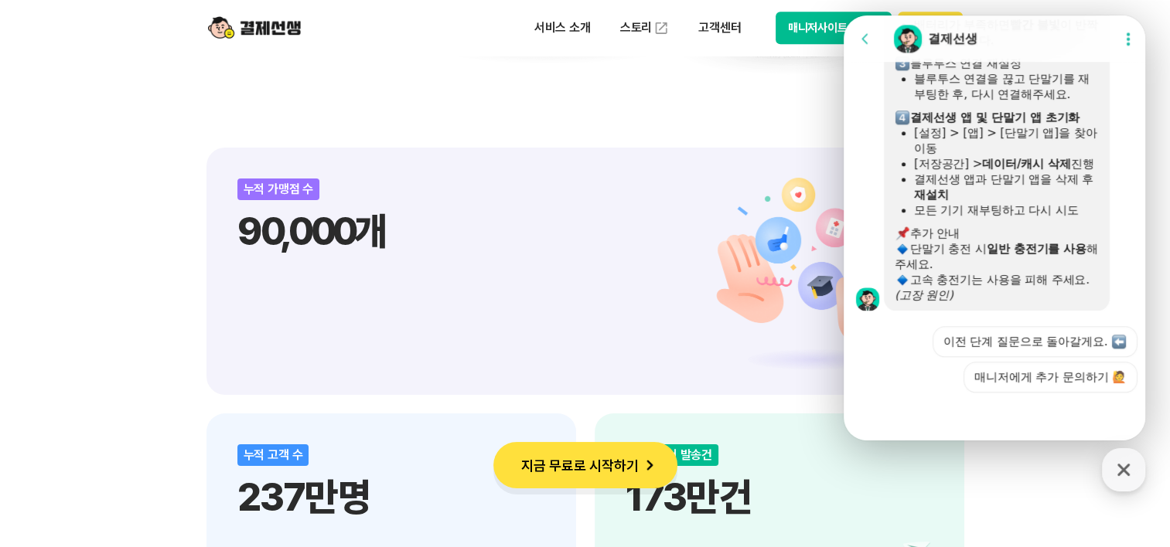
click at [538, 115] on section "비대면 결제 1등 결제선생 숫자가 증명하는 국내 1등 비대면 결제 서비스 결제선생과 함께 사업장을 성장시켜 보세요! 누적 가맹점 수 90,00…" at bounding box center [585, 100] width 758 height 1861
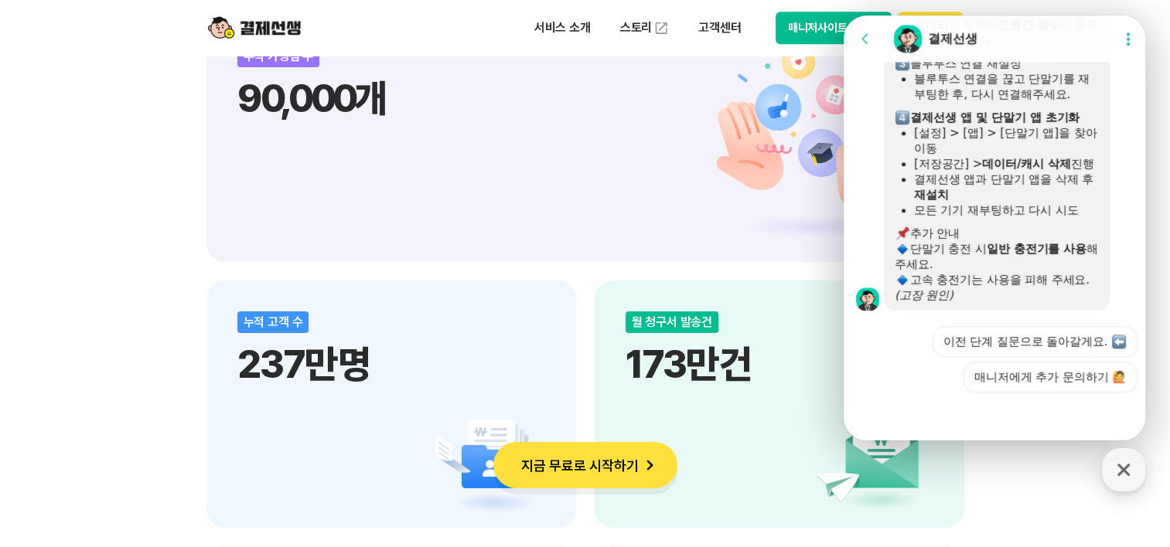
scroll to position [2010, 0]
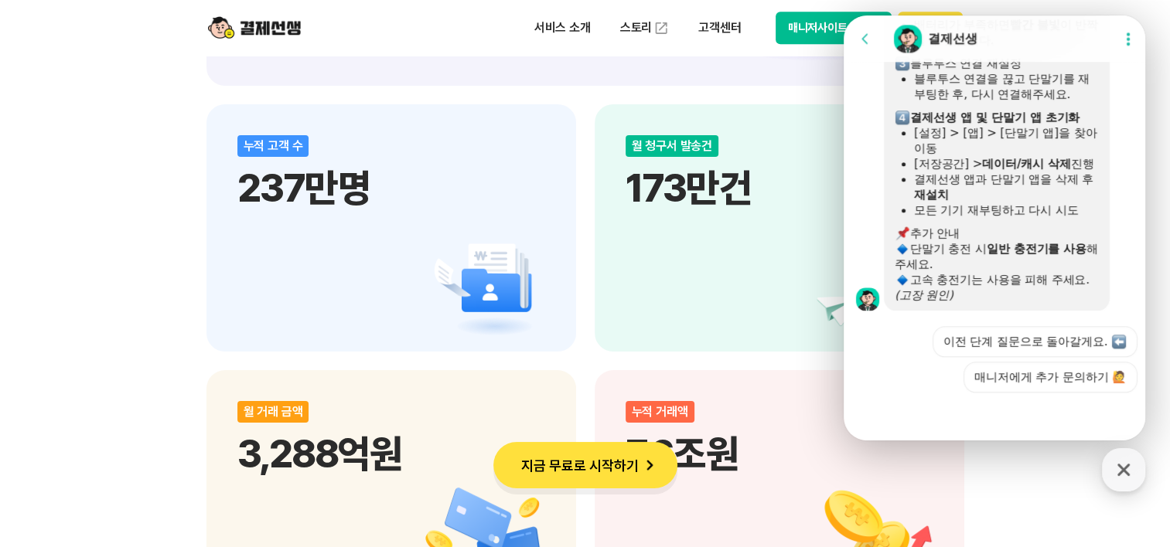
click at [1038, 526] on div "비대면 결제 1등 결제선생 숫자가 증명하는 국내 1등 비대면 결제 서비스 결제선생과 함께 사업장을 성장시켜 보세요! 누적 가맹점 수 90,00…" at bounding box center [585, 224] width 1170 height 2726
click at [1131, 476] on icon "button" at bounding box center [1124, 470] width 28 height 28
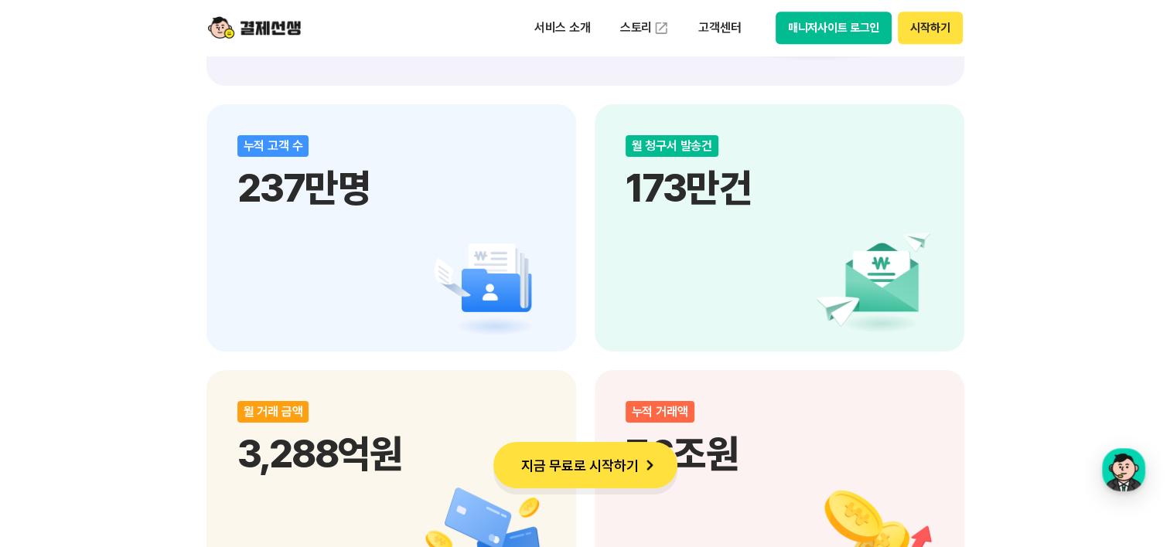
drag, startPoint x: 1106, startPoint y: 493, endPoint x: 1065, endPoint y: 358, distance: 140.4
click at [1106, 492] on div "비대면 결제 1등 결제선생 숫자가 증명하는 국내 1등 비대면 결제 서비스 결제선생과 함께 사업장을 성장시켜 보세요! 누적 가맹점 수 90,00…" at bounding box center [585, 224] width 1170 height 2726
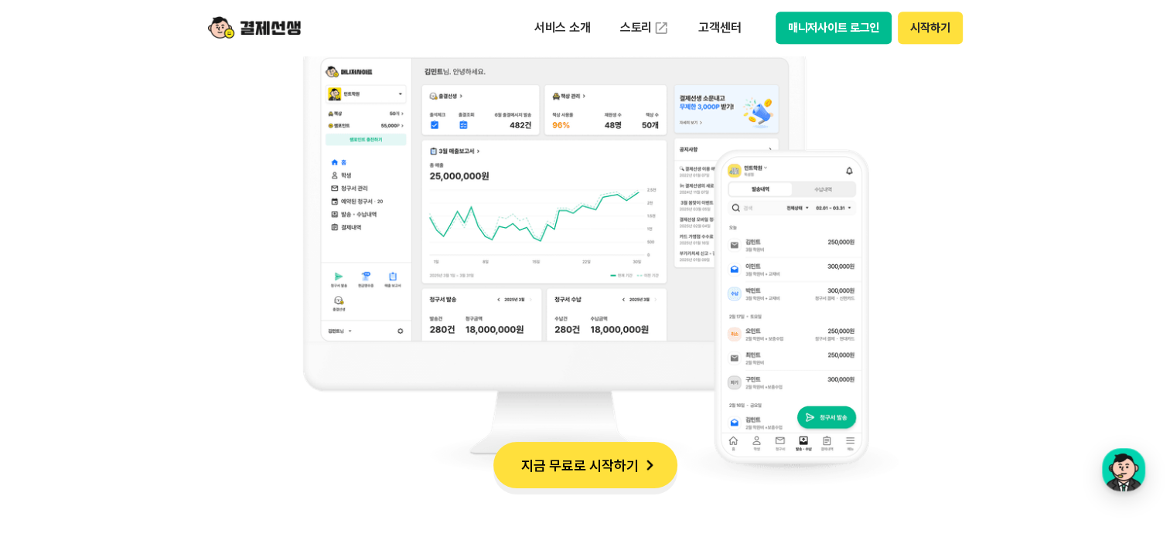
scroll to position [1237, 0]
